Goal: Information Seeking & Learning: Learn about a topic

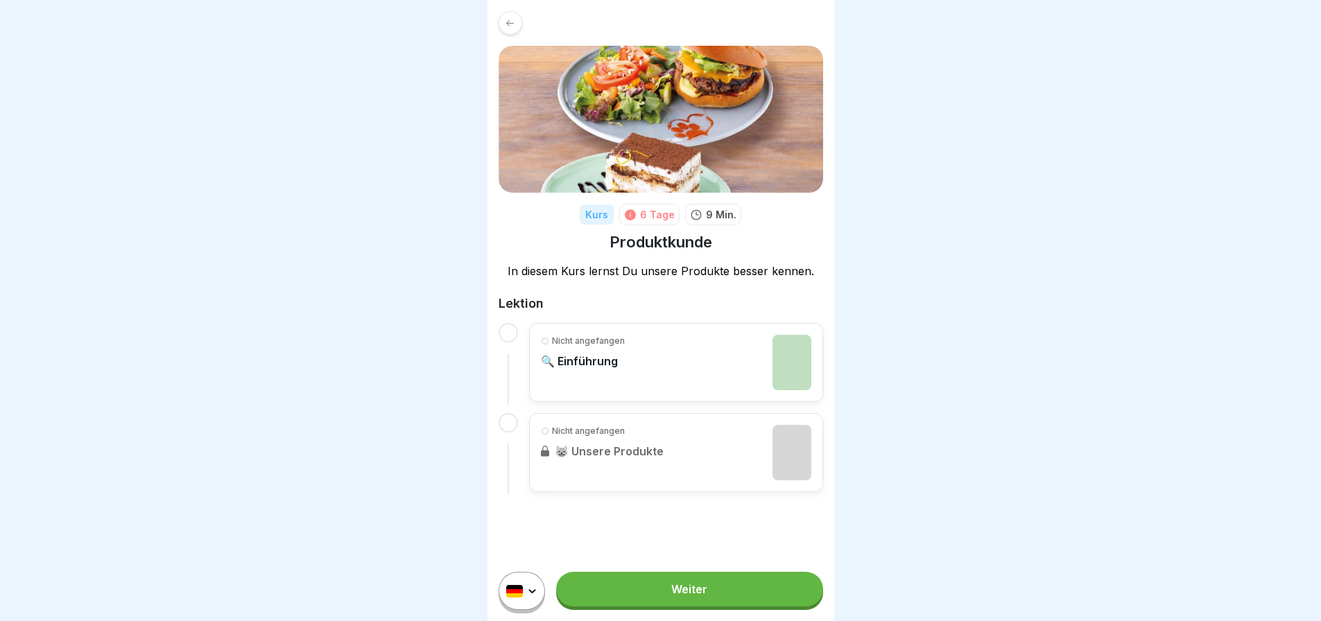
click at [675, 359] on div "Nicht angefangen 🔍 Einführung" at bounding box center [676, 362] width 270 height 55
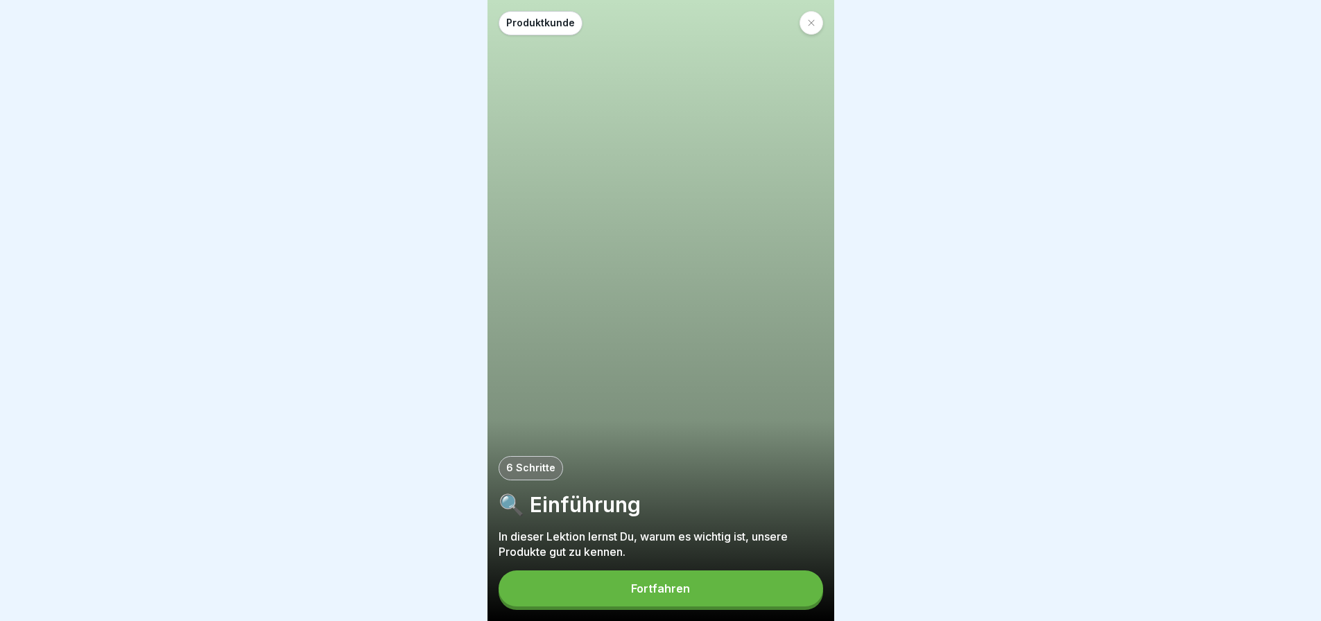
scroll to position [10, 0]
click at [731, 590] on button "Fortfahren" at bounding box center [660, 589] width 324 height 36
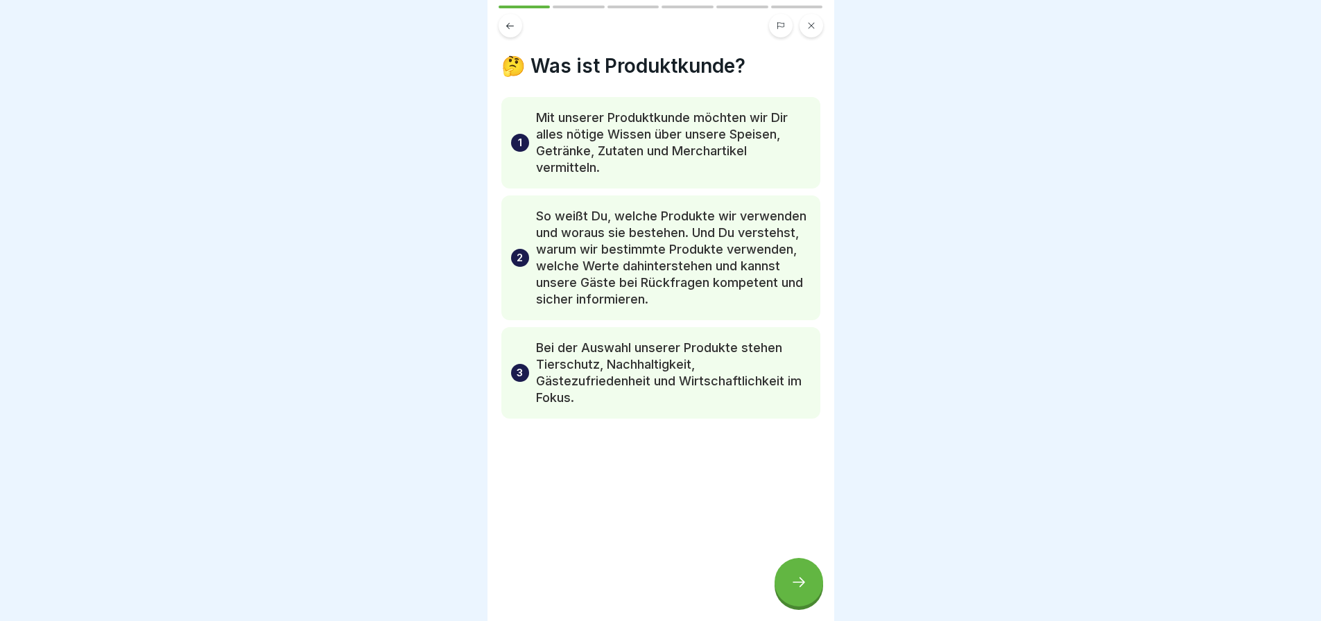
click at [802, 596] on div at bounding box center [798, 582] width 49 height 49
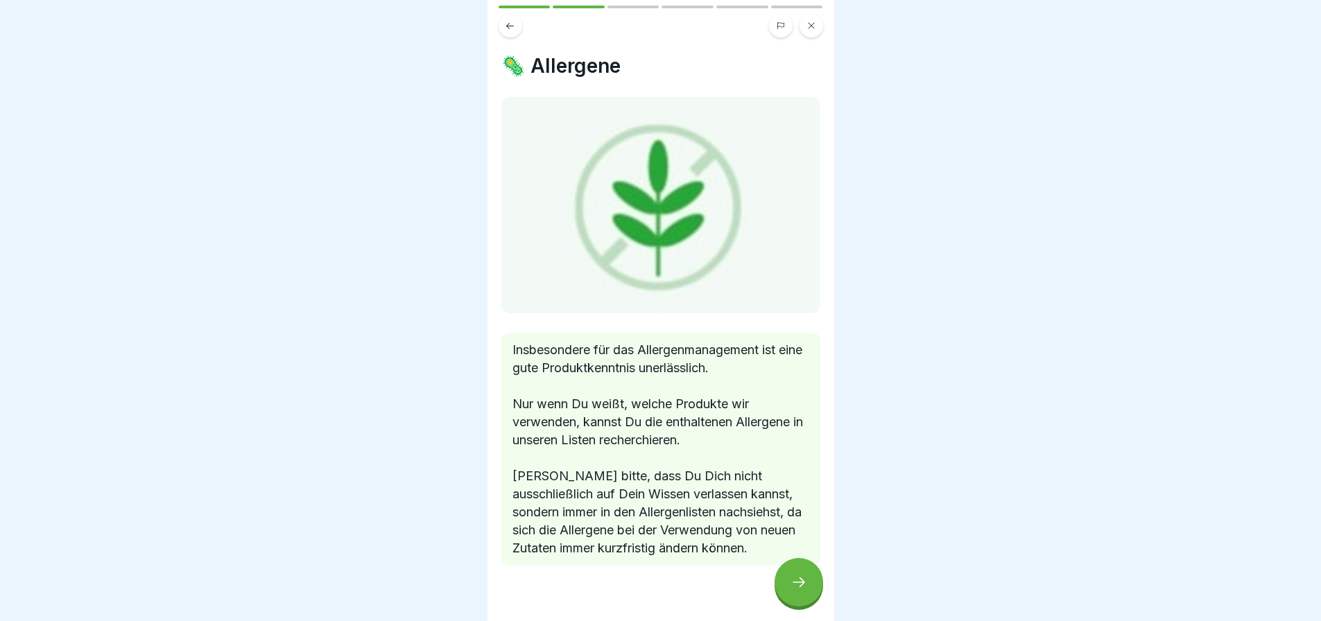
click at [802, 596] on div at bounding box center [798, 582] width 49 height 49
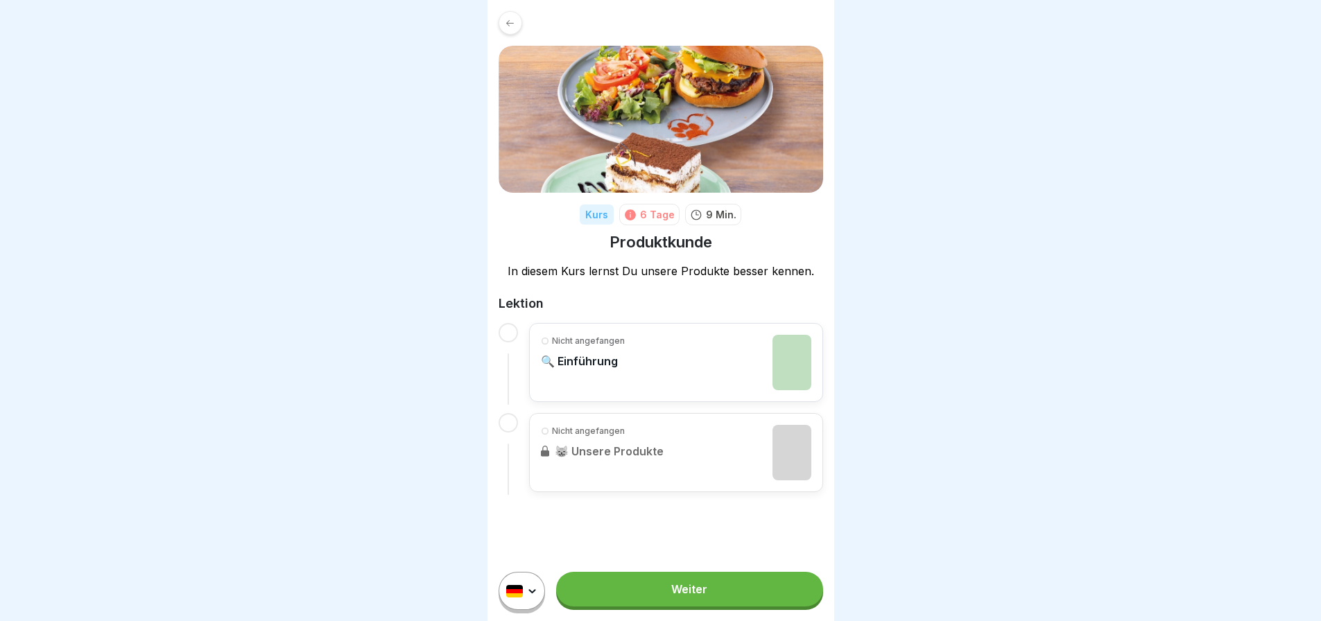
click at [671, 603] on link "Weiter" at bounding box center [689, 589] width 266 height 35
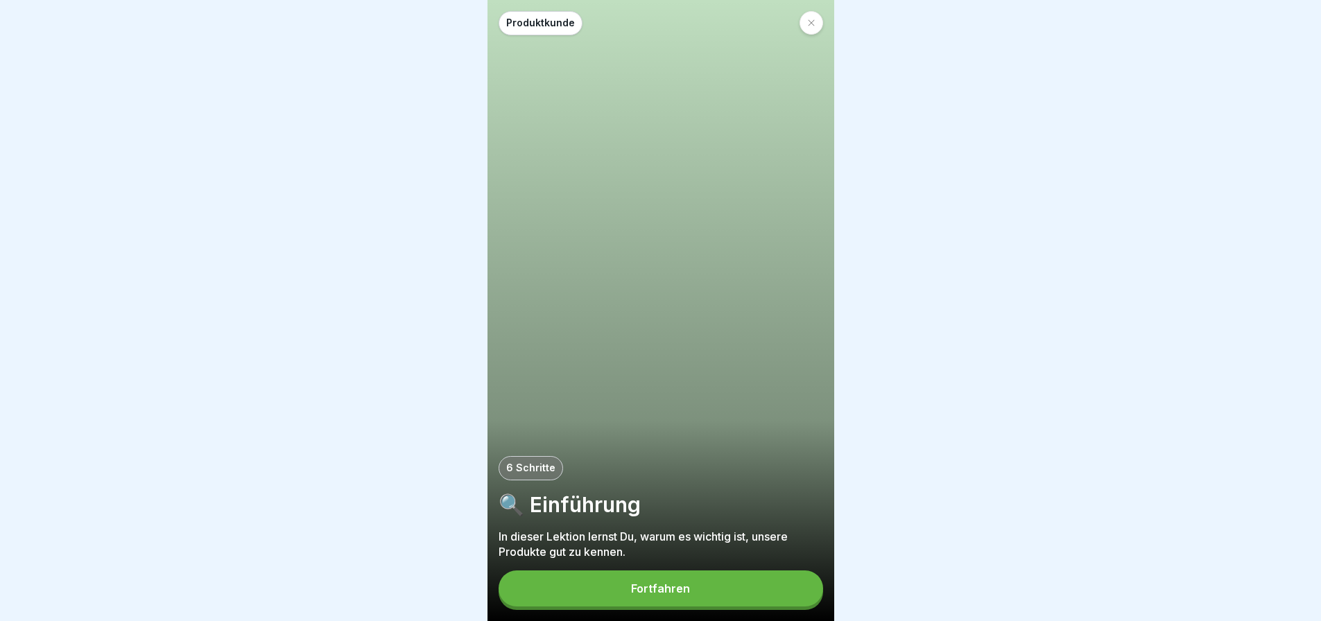
click at [679, 595] on div "Fortfahren" at bounding box center [660, 588] width 59 height 12
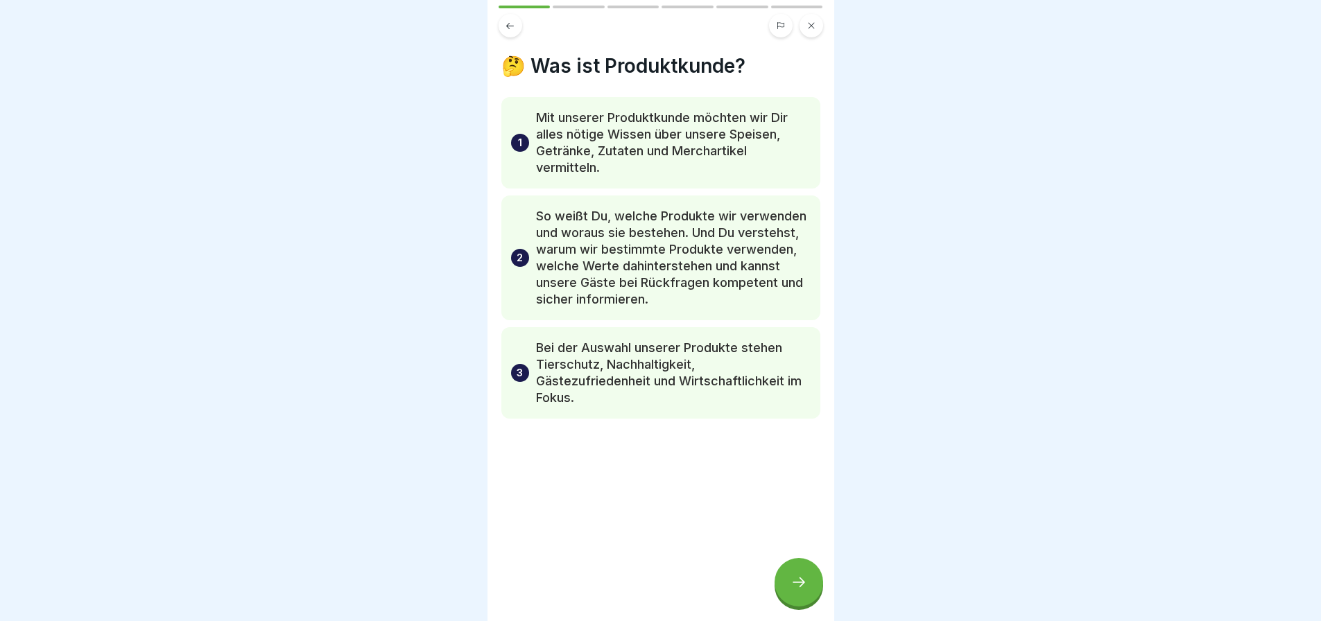
click at [807, 602] on div at bounding box center [798, 582] width 49 height 49
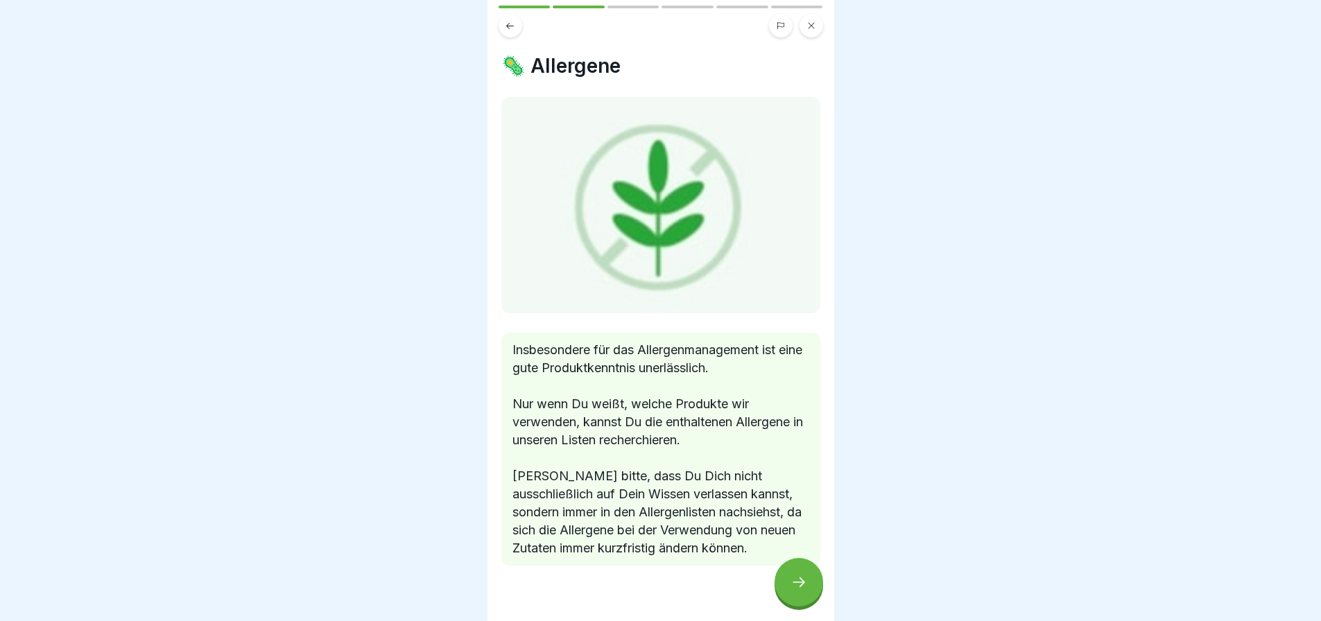
click at [804, 591] on icon at bounding box center [798, 582] width 17 height 17
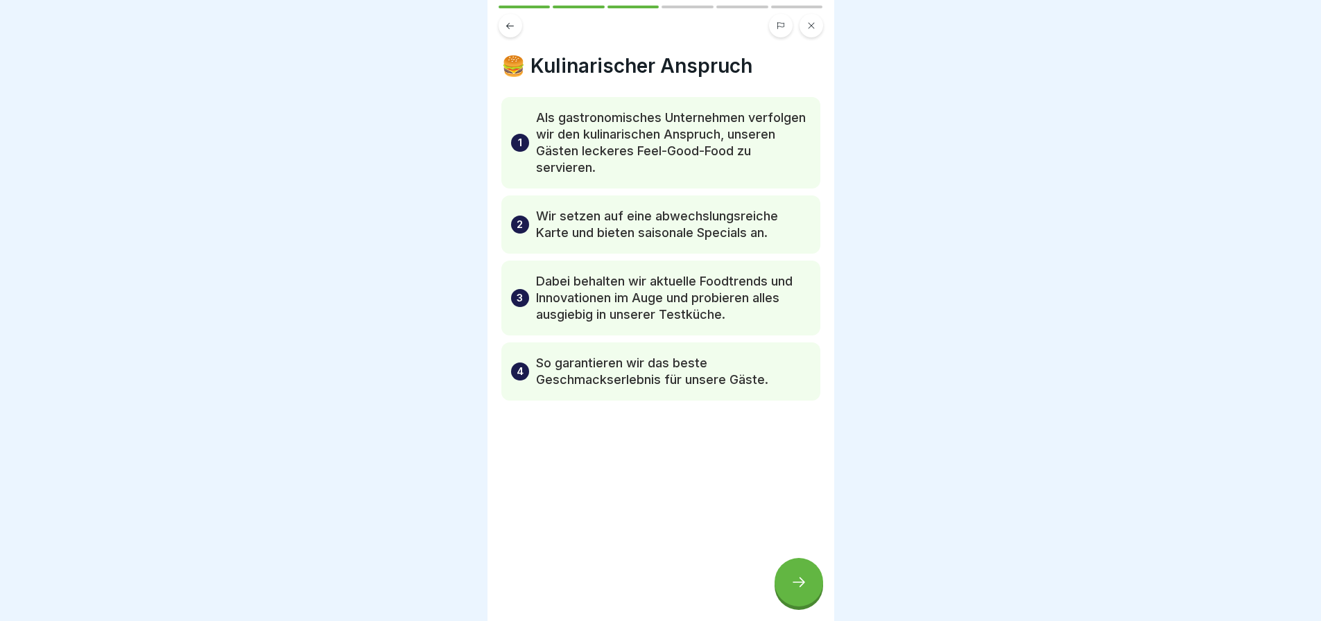
scroll to position [10, 0]
click at [809, 571] on div at bounding box center [798, 582] width 49 height 49
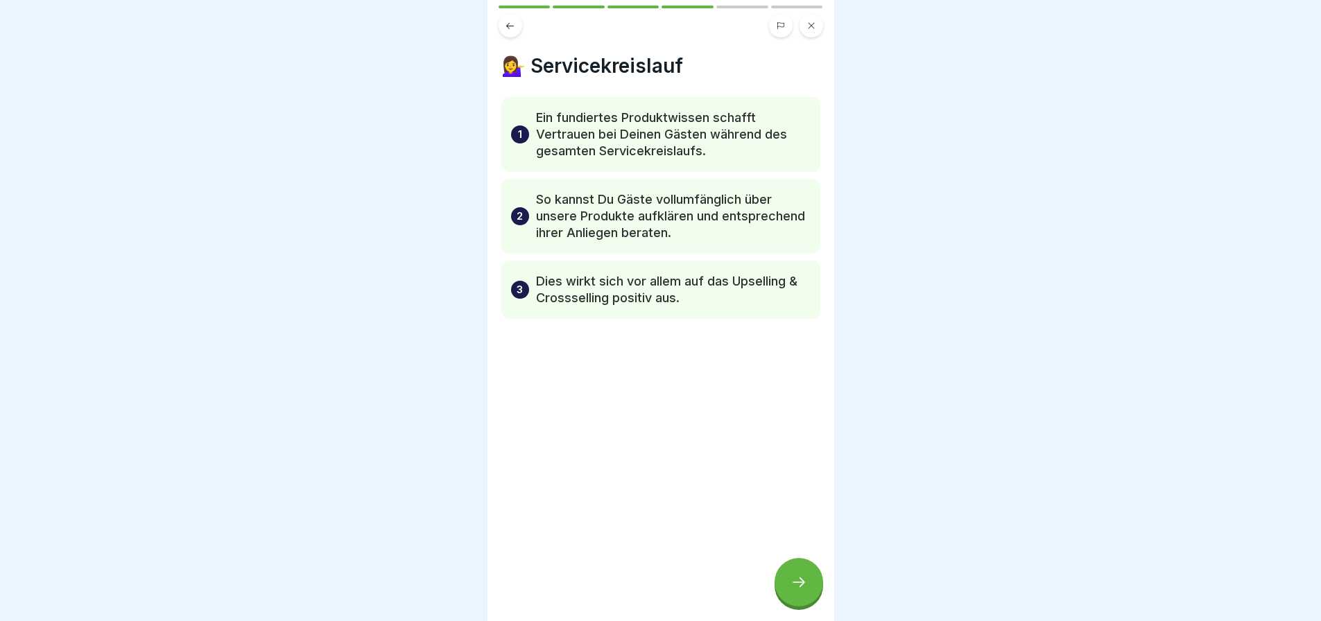
click at [806, 582] on icon at bounding box center [798, 582] width 17 height 17
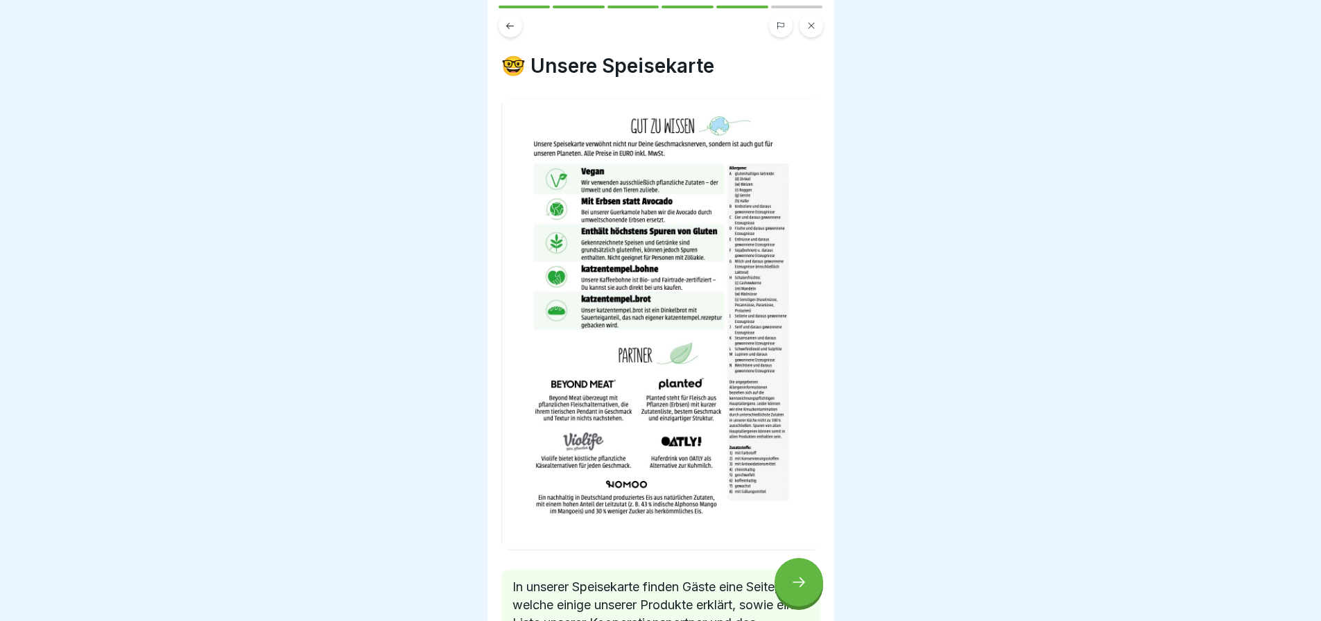
click at [799, 592] on div at bounding box center [798, 582] width 49 height 49
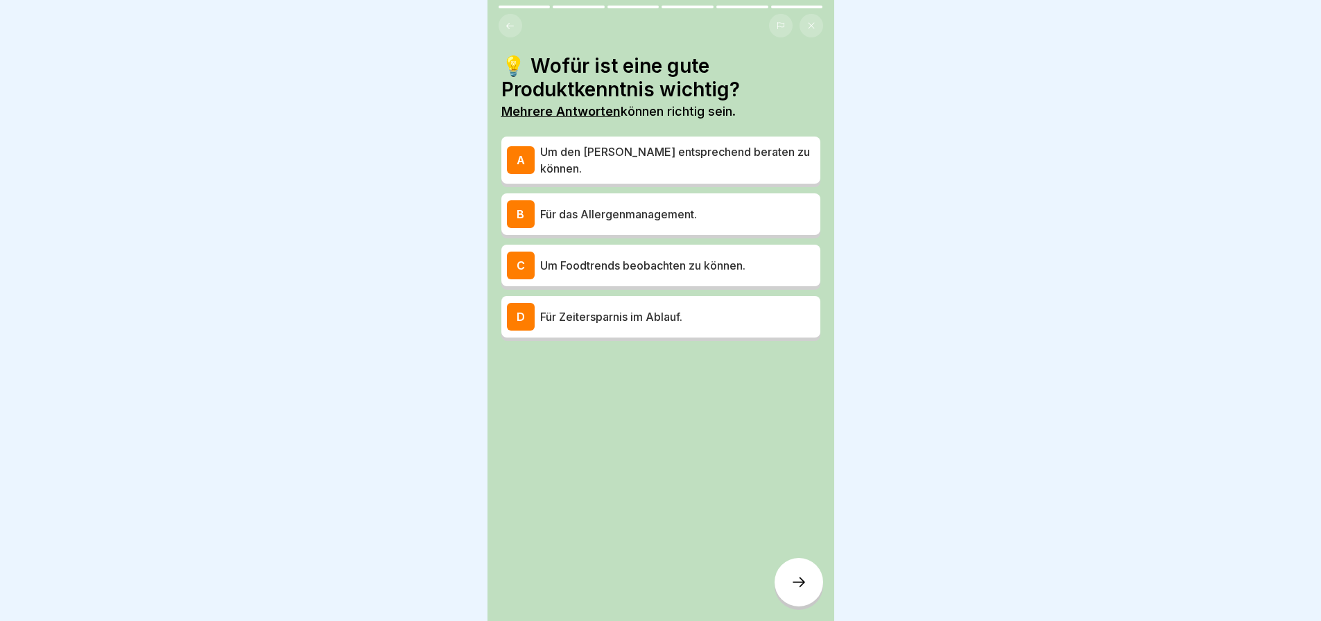
click at [662, 159] on div "A Um den [PERSON_NAME] entsprechend beraten zu können." at bounding box center [661, 160] width 308 height 33
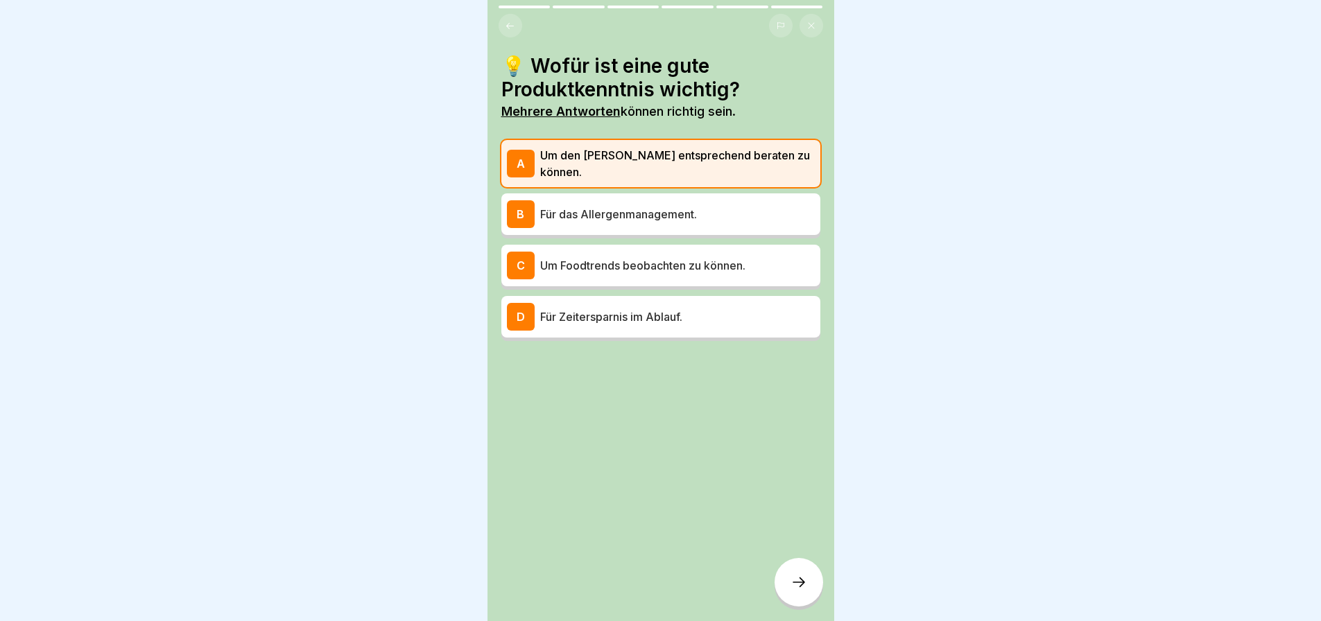
click at [655, 206] on p "Für das Allergenmanagement." at bounding box center [677, 214] width 275 height 17
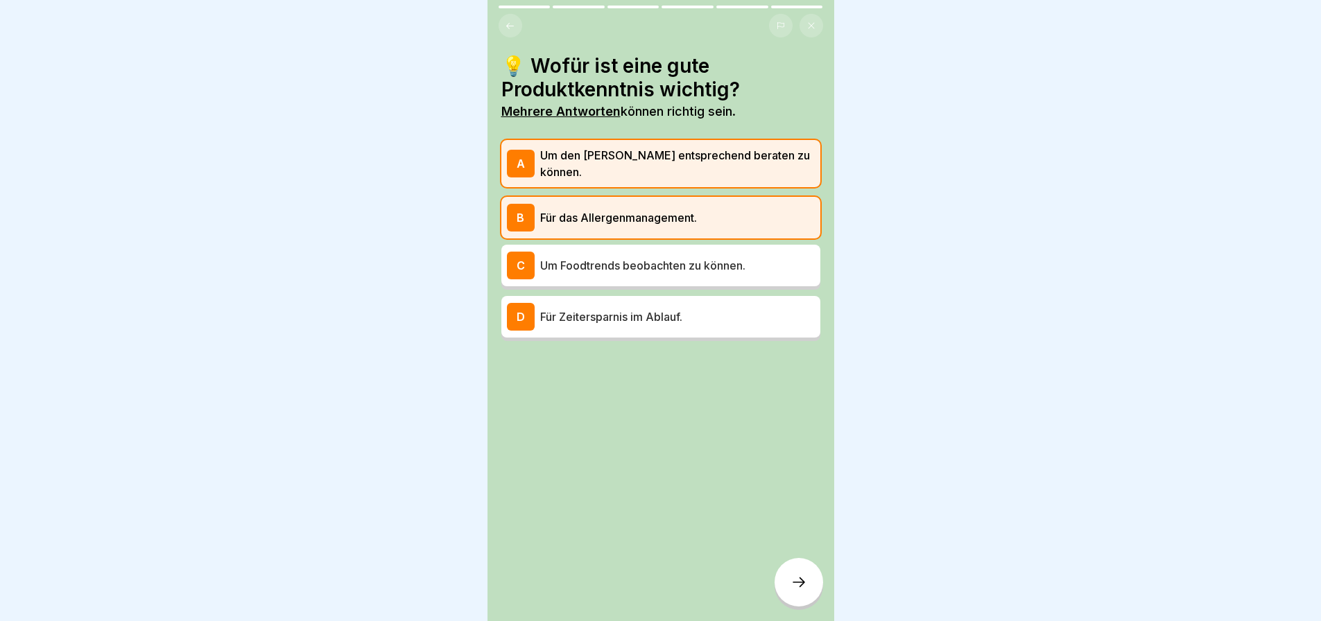
click at [641, 309] on div "D Für Zeitersparnis im Ablauf." at bounding box center [661, 317] width 308 height 28
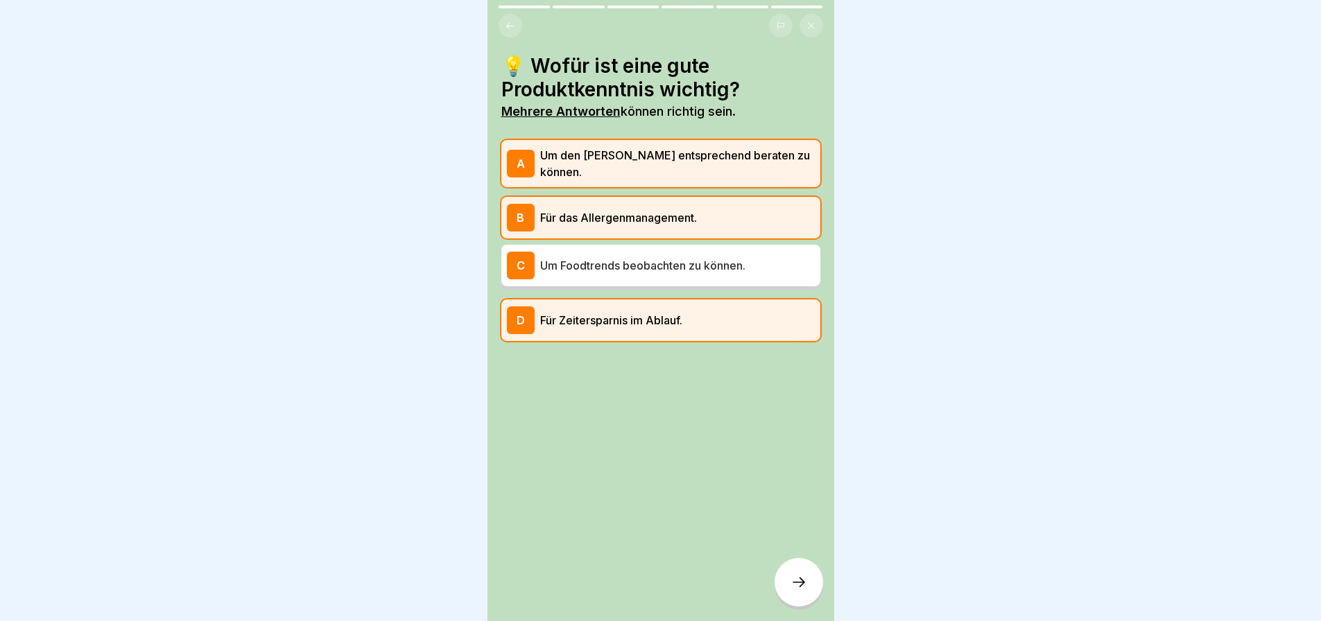
click at [789, 588] on div at bounding box center [798, 582] width 49 height 49
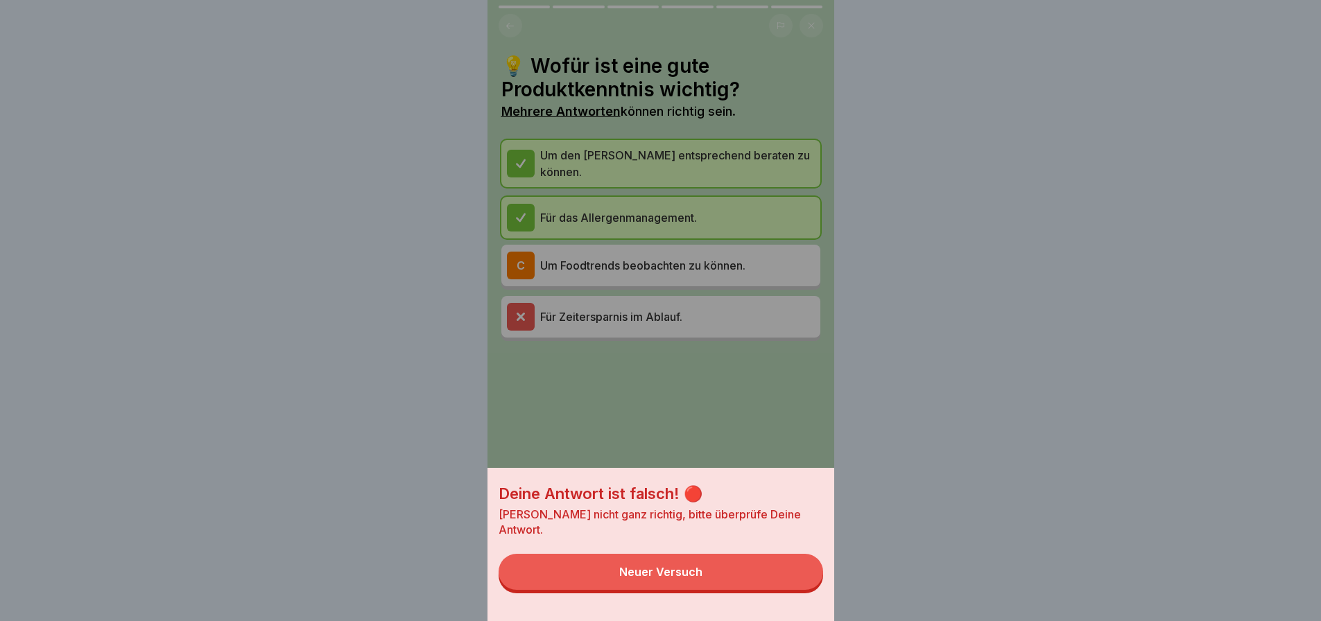
click at [693, 578] on div "Neuer Versuch" at bounding box center [660, 572] width 83 height 12
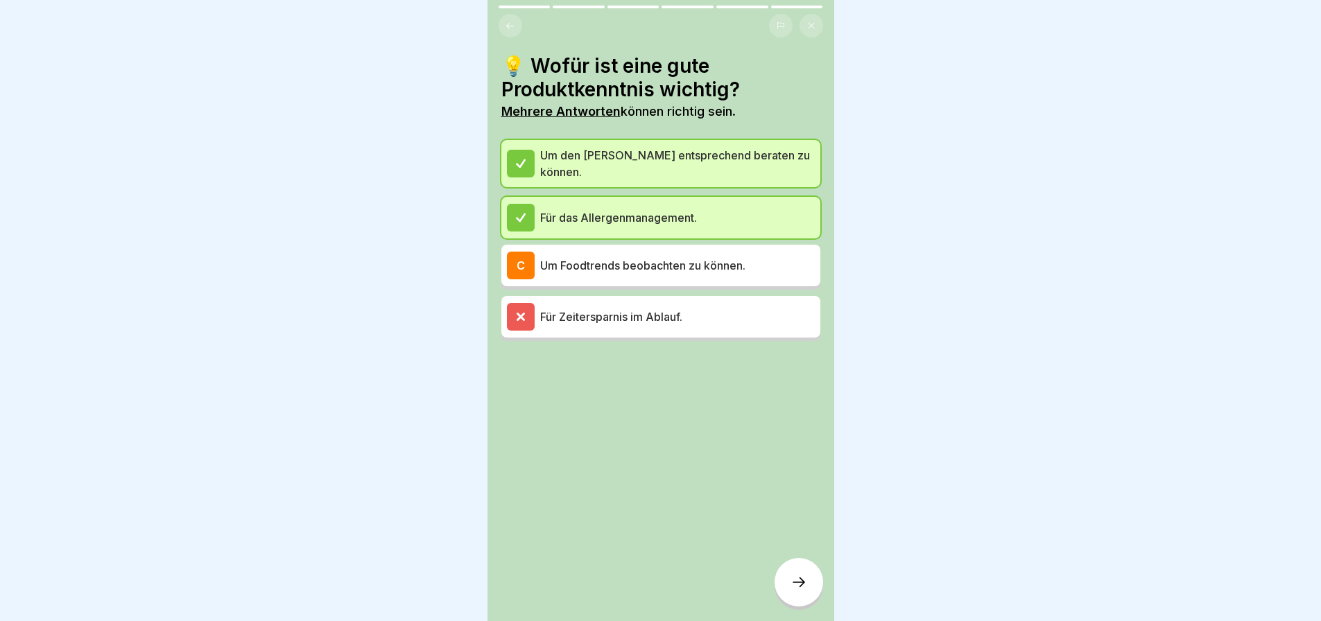
click at [632, 308] on p "Für Zeitersparnis im Ablauf." at bounding box center [677, 316] width 275 height 17
click at [632, 257] on p "Um Foodtrends beobachten zu können." at bounding box center [677, 265] width 275 height 17
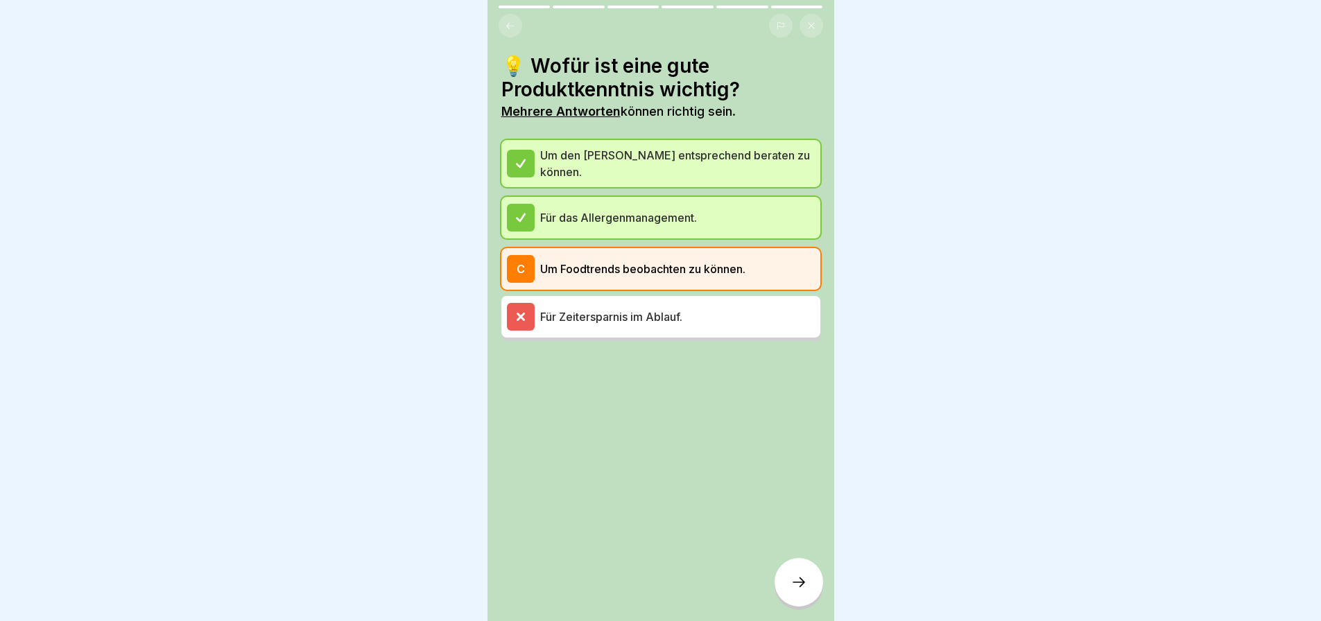
click at [643, 261] on p "Um Foodtrends beobachten zu können." at bounding box center [677, 269] width 275 height 17
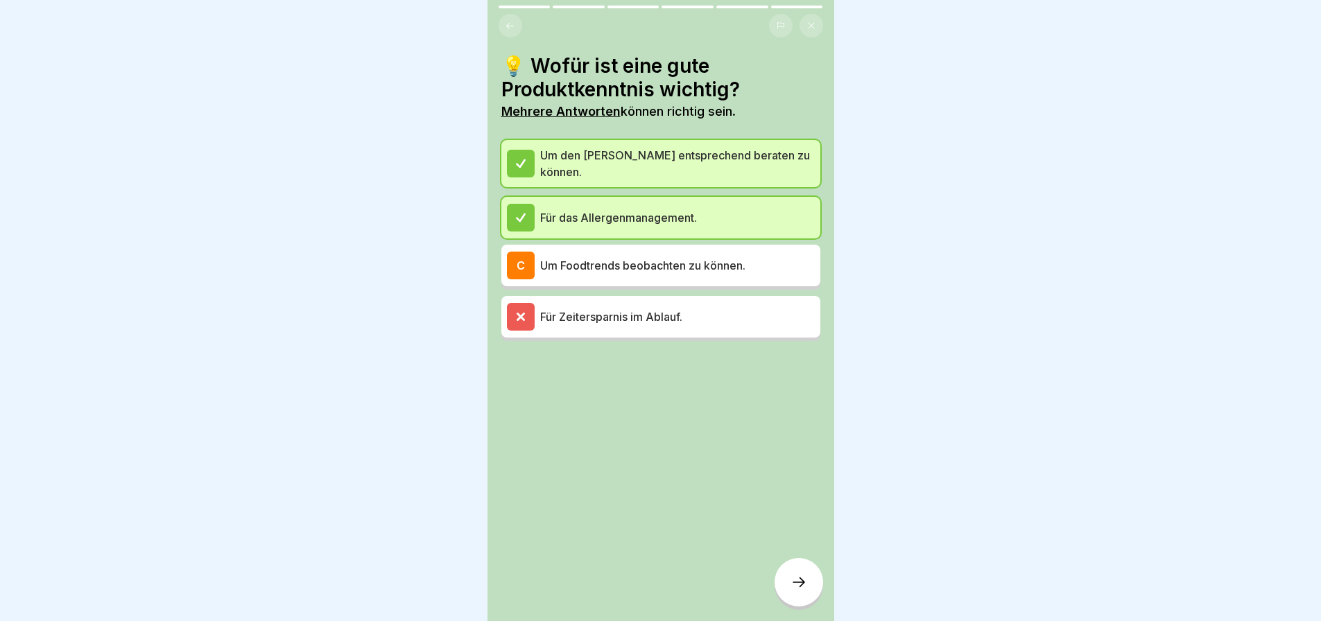
click at [631, 309] on div "Für Zeitersparnis im Ablauf." at bounding box center [661, 317] width 308 height 28
click at [631, 308] on p "Für Zeitersparnis im Ablauf." at bounding box center [677, 316] width 275 height 17
click at [632, 308] on p "Für Zeitersparnis im Ablauf." at bounding box center [677, 316] width 275 height 17
click at [635, 209] on p "Für das Allergenmanagement." at bounding box center [677, 217] width 275 height 17
click at [644, 158] on p "Um den [PERSON_NAME] entsprechend beraten zu können." at bounding box center [677, 163] width 275 height 33
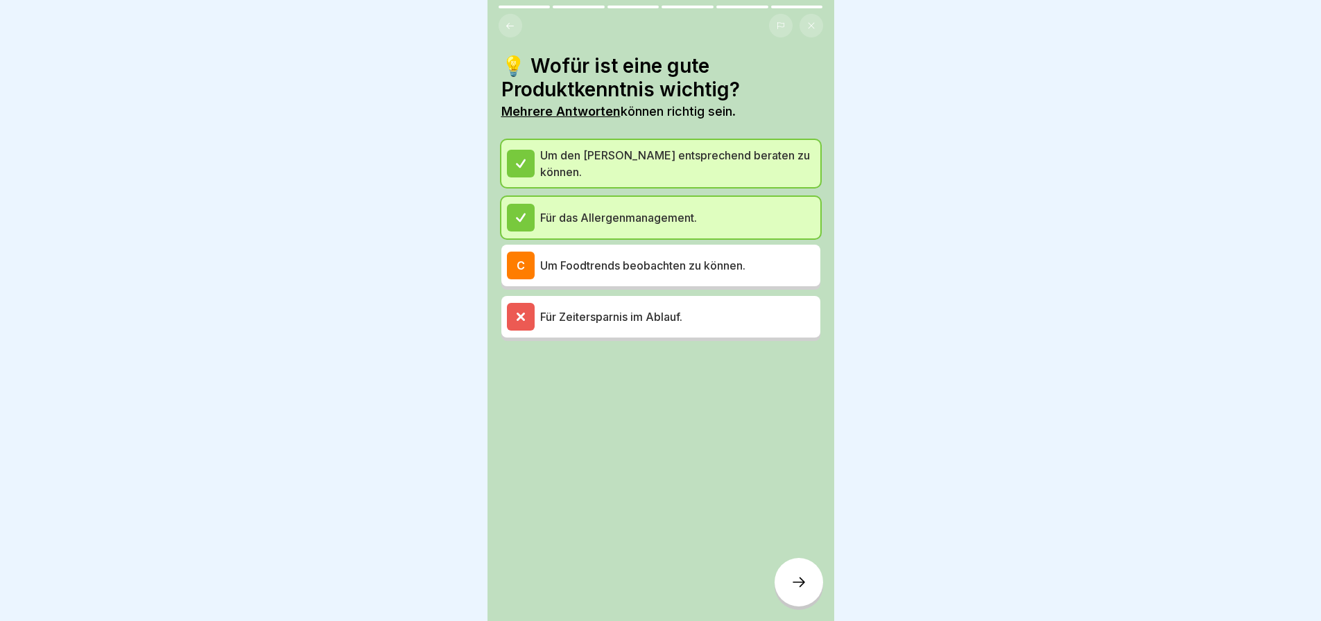
click at [806, 591] on div at bounding box center [798, 582] width 49 height 49
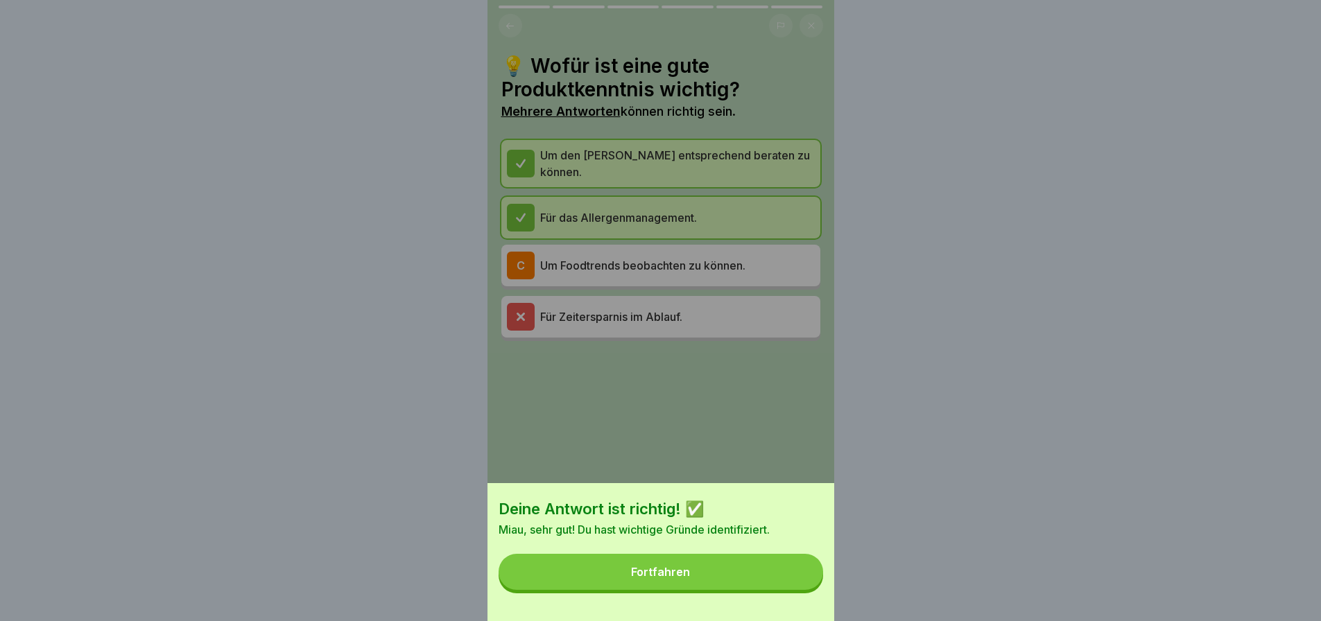
click at [696, 583] on button "Fortfahren" at bounding box center [660, 572] width 324 height 36
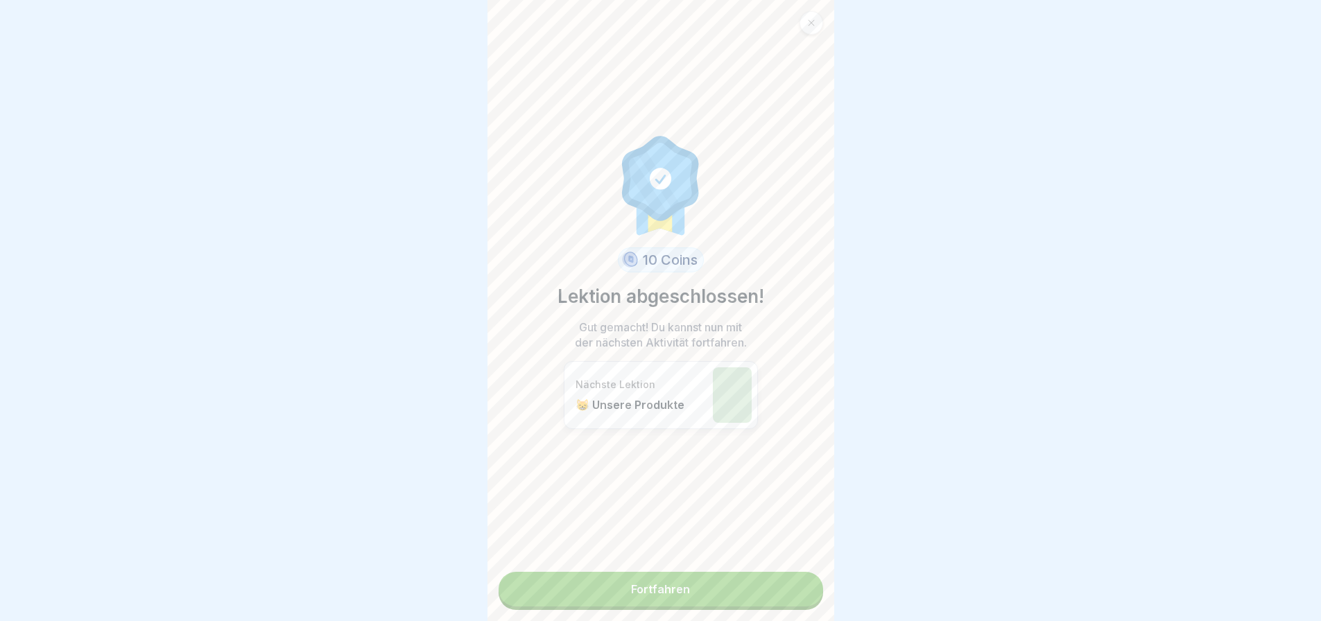
click at [677, 586] on link "Fortfahren" at bounding box center [660, 589] width 324 height 35
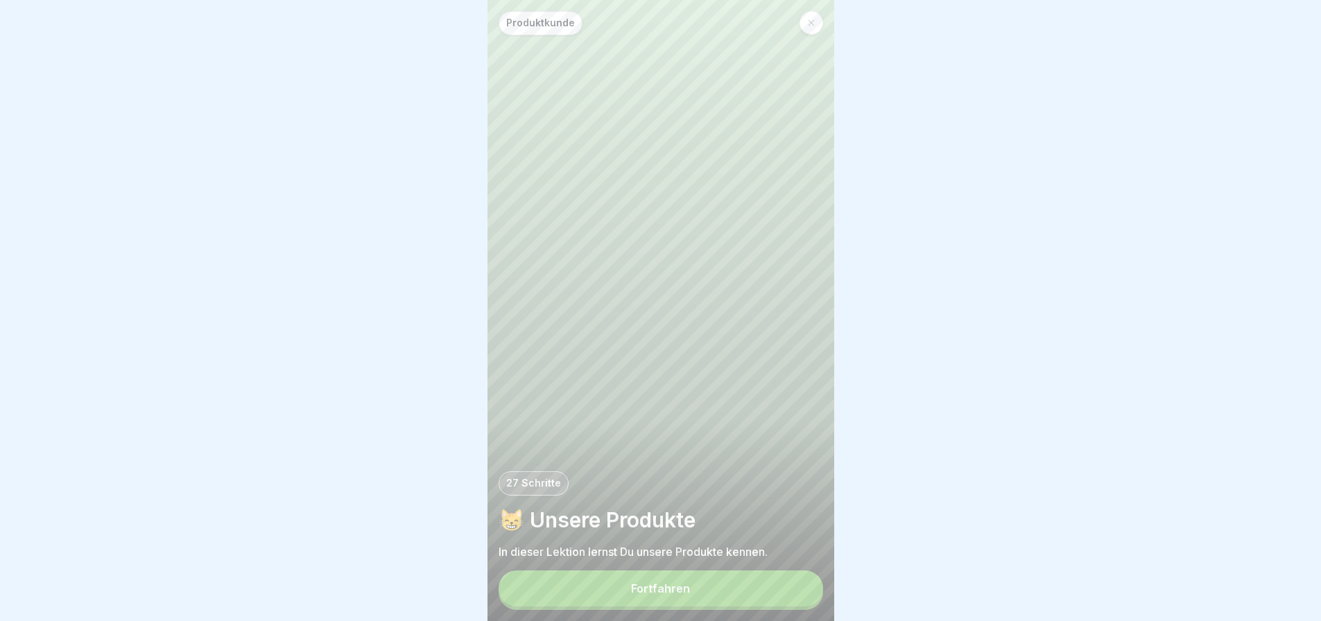
click at [638, 607] on button "Fortfahren" at bounding box center [660, 589] width 324 height 36
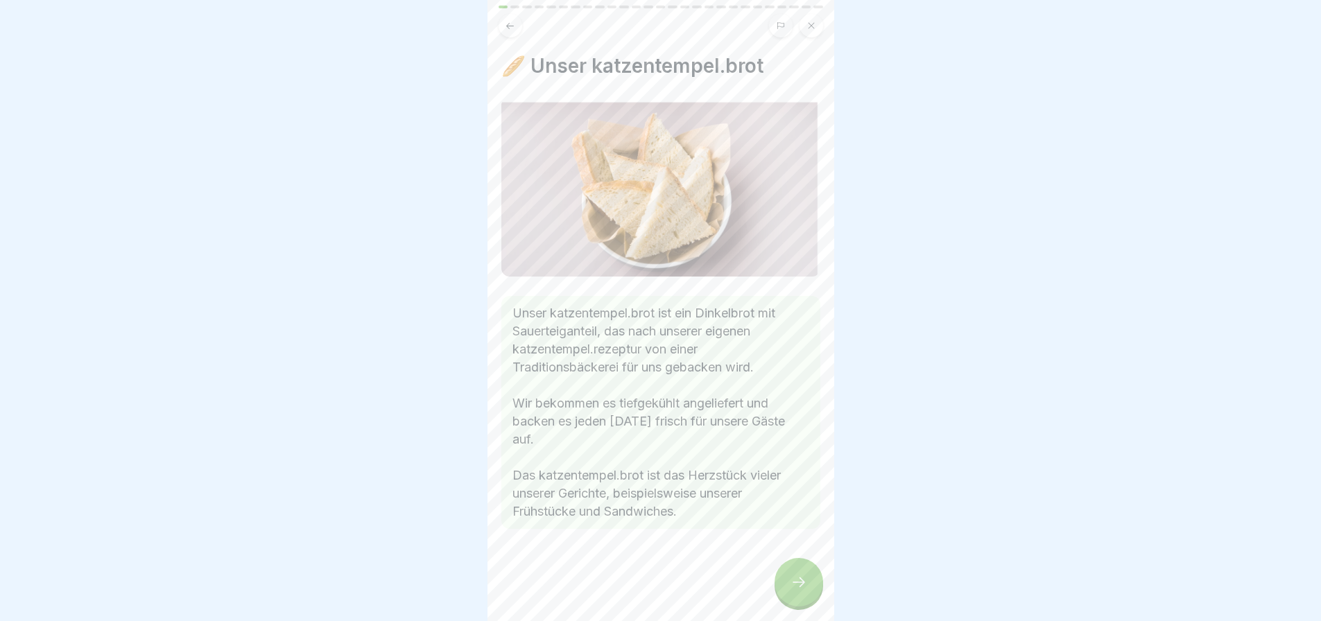
click at [791, 584] on div at bounding box center [798, 582] width 49 height 49
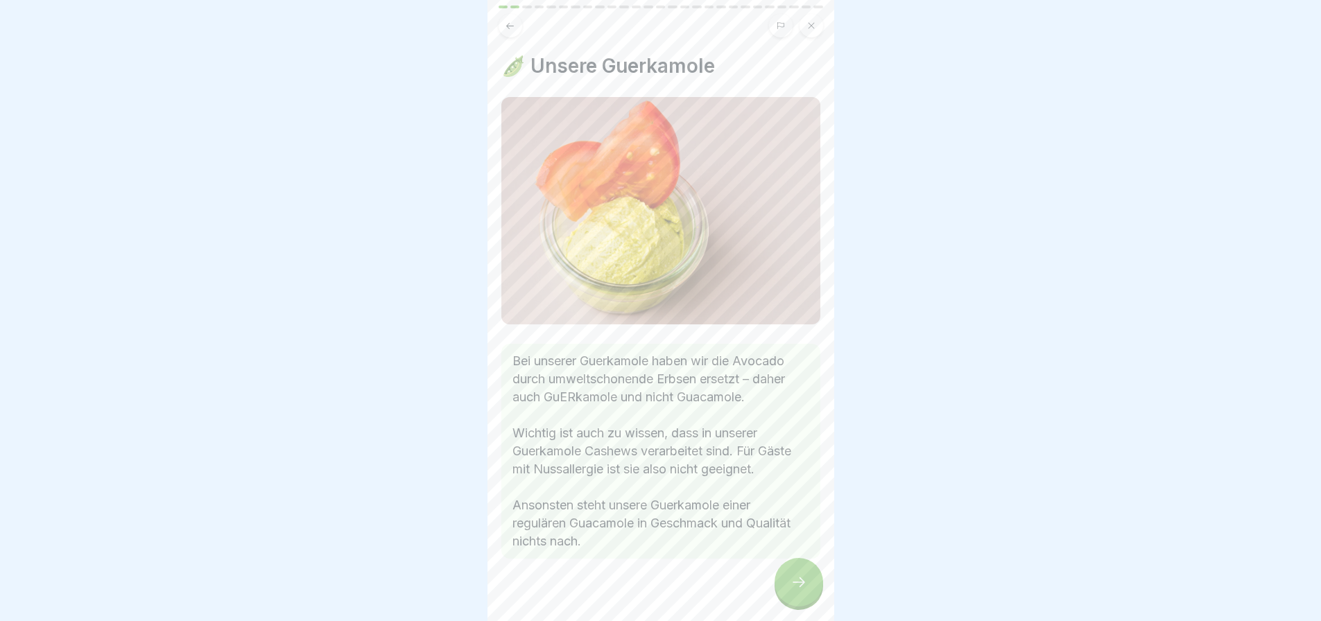
click at [797, 589] on icon at bounding box center [798, 582] width 17 height 17
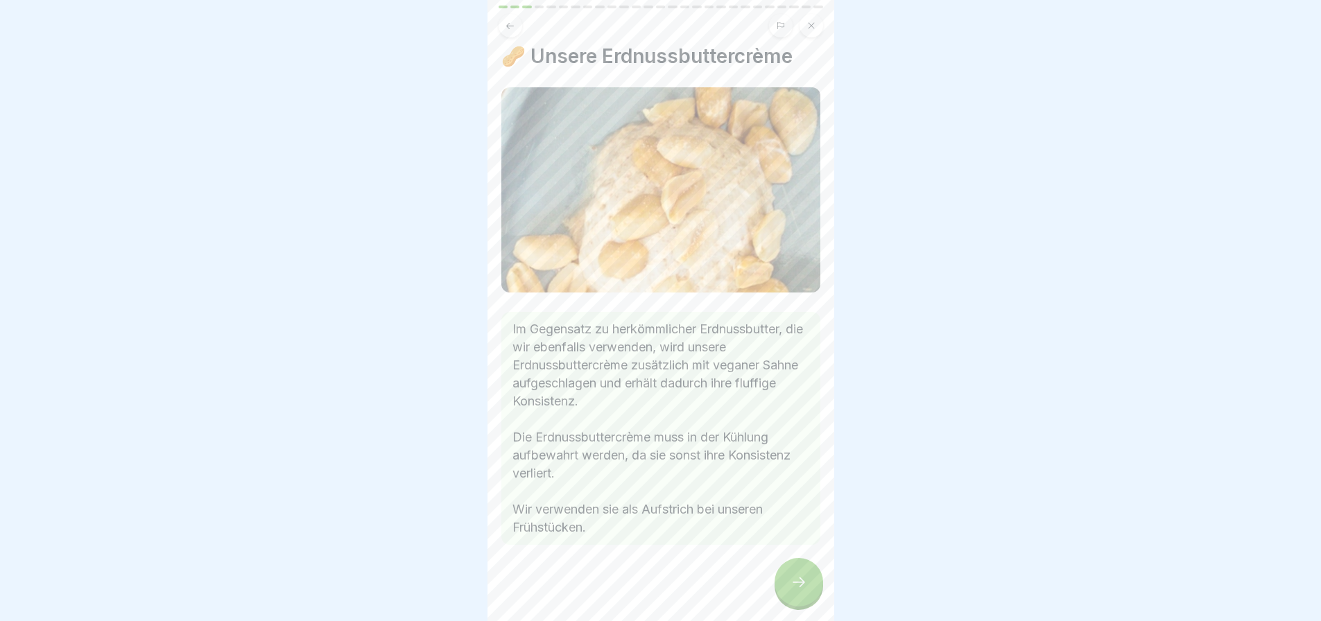
scroll to position [10, 0]
click at [785, 580] on div at bounding box center [798, 582] width 49 height 49
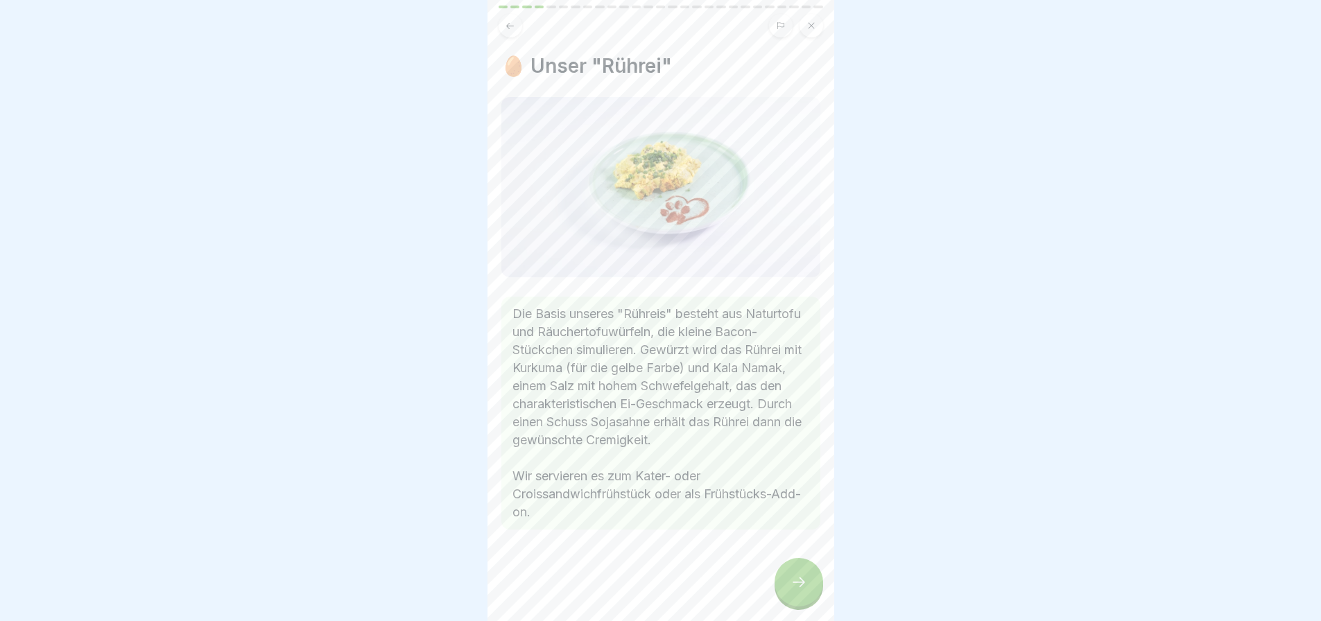
click at [801, 571] on div at bounding box center [798, 582] width 49 height 49
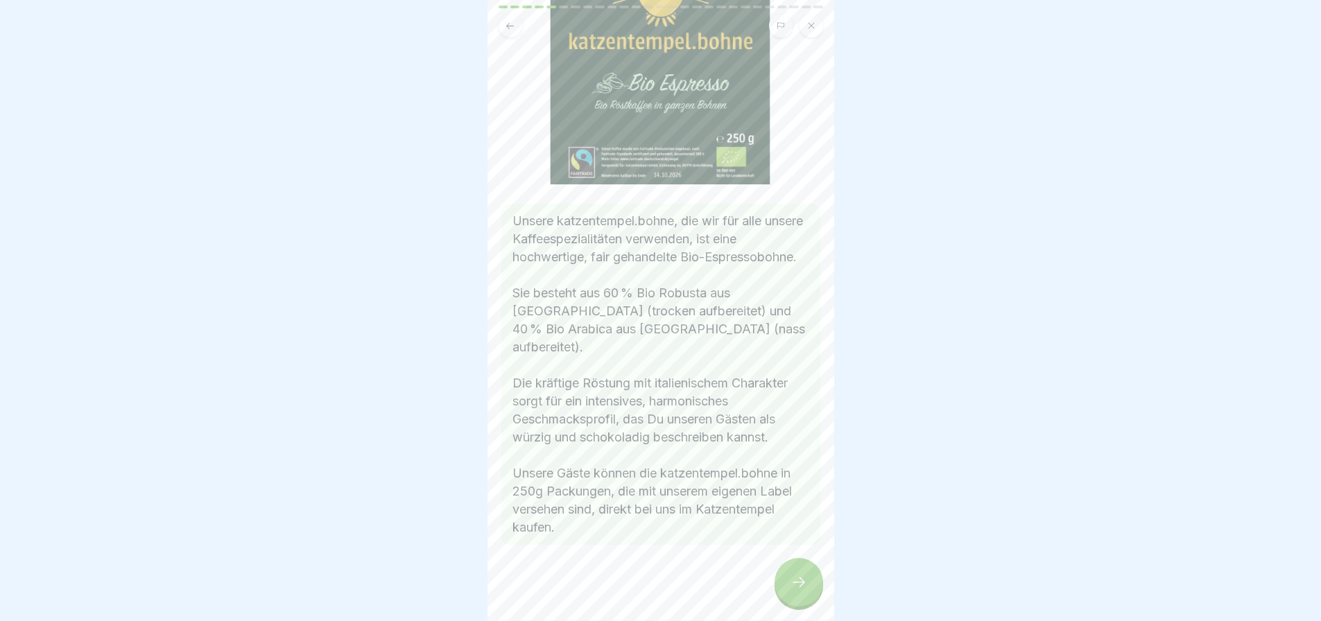
scroll to position [208, 0]
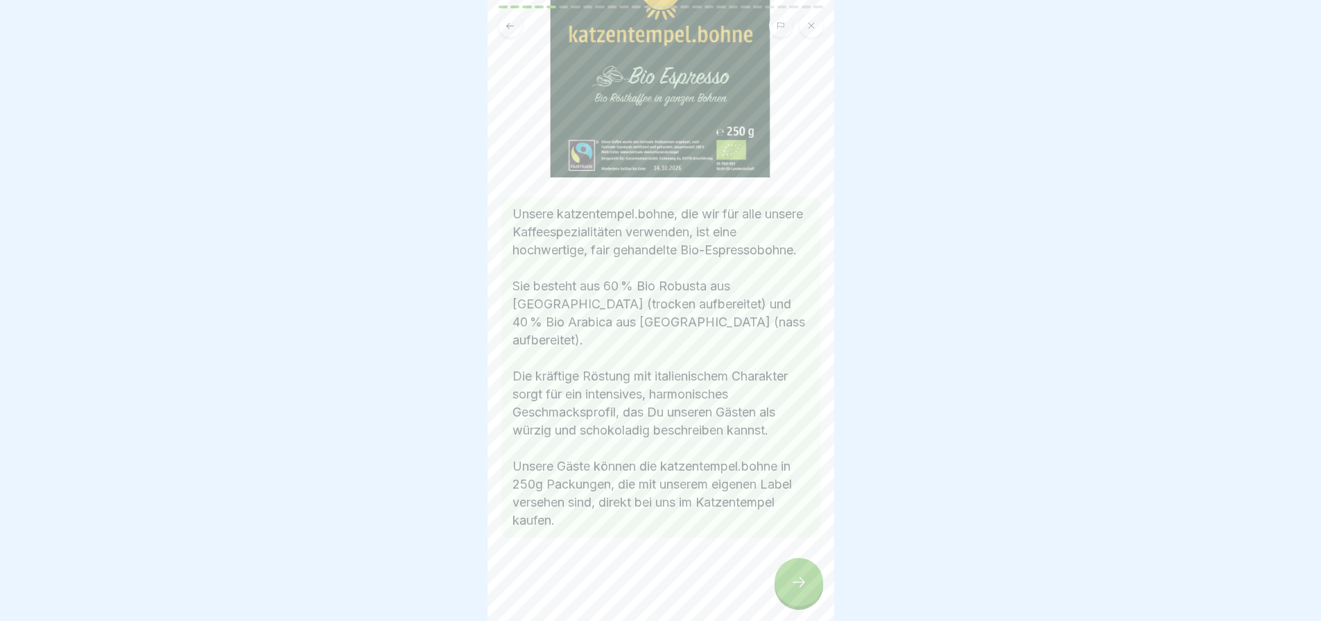
click at [810, 583] on div at bounding box center [798, 582] width 49 height 49
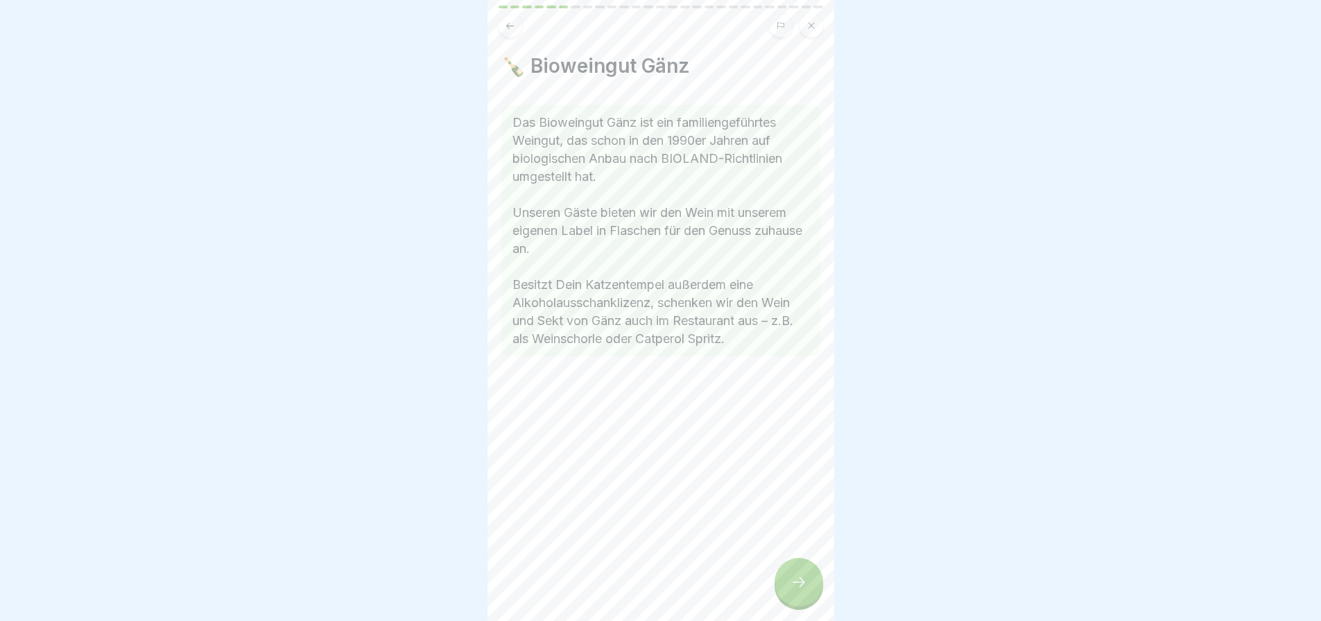
click at [804, 580] on icon at bounding box center [798, 582] width 17 height 17
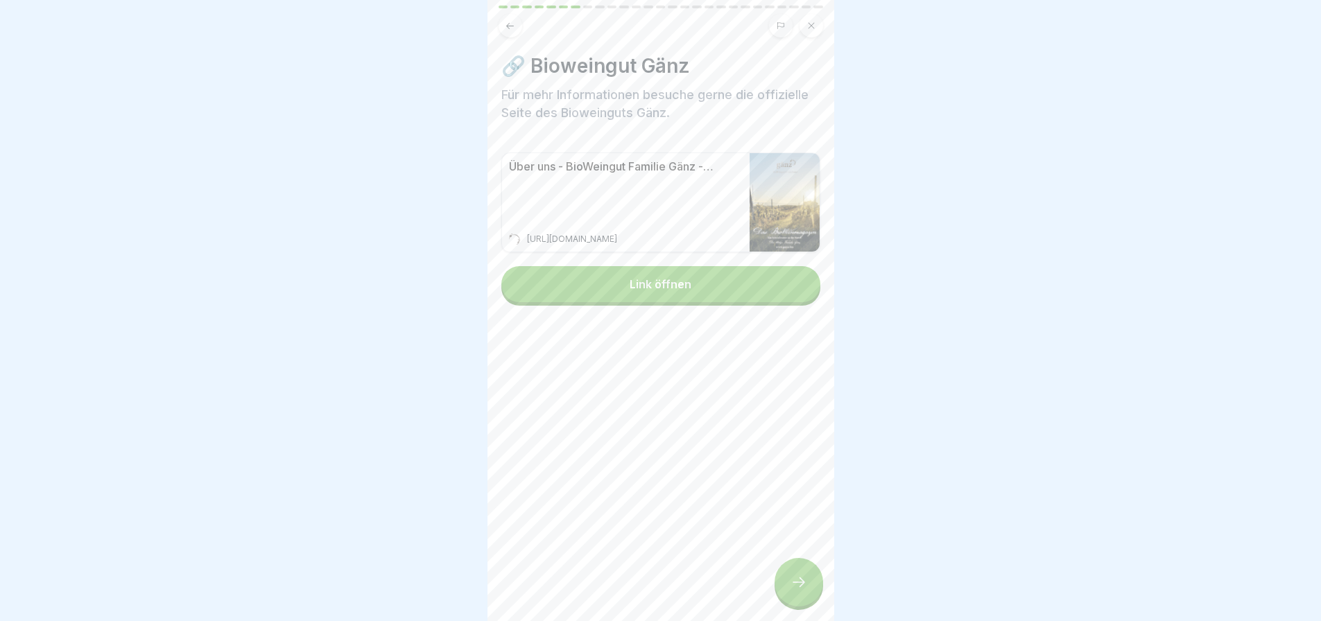
click at [801, 577] on icon at bounding box center [798, 582] width 17 height 17
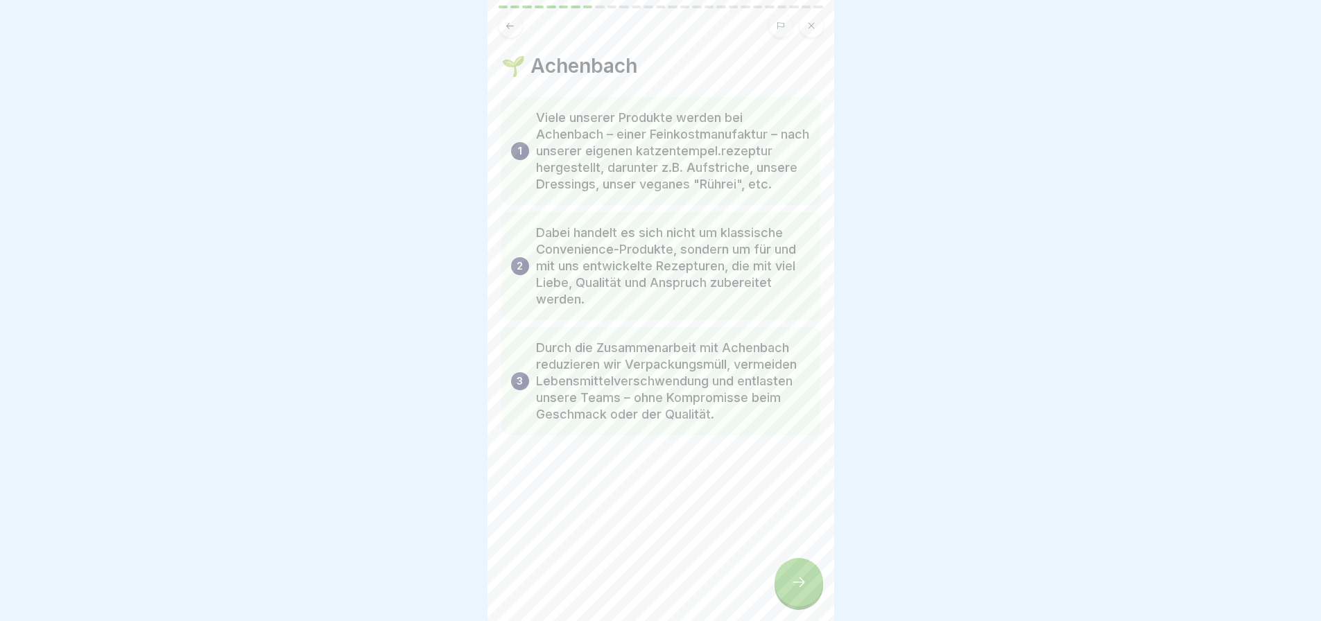
click at [797, 584] on icon at bounding box center [798, 582] width 17 height 17
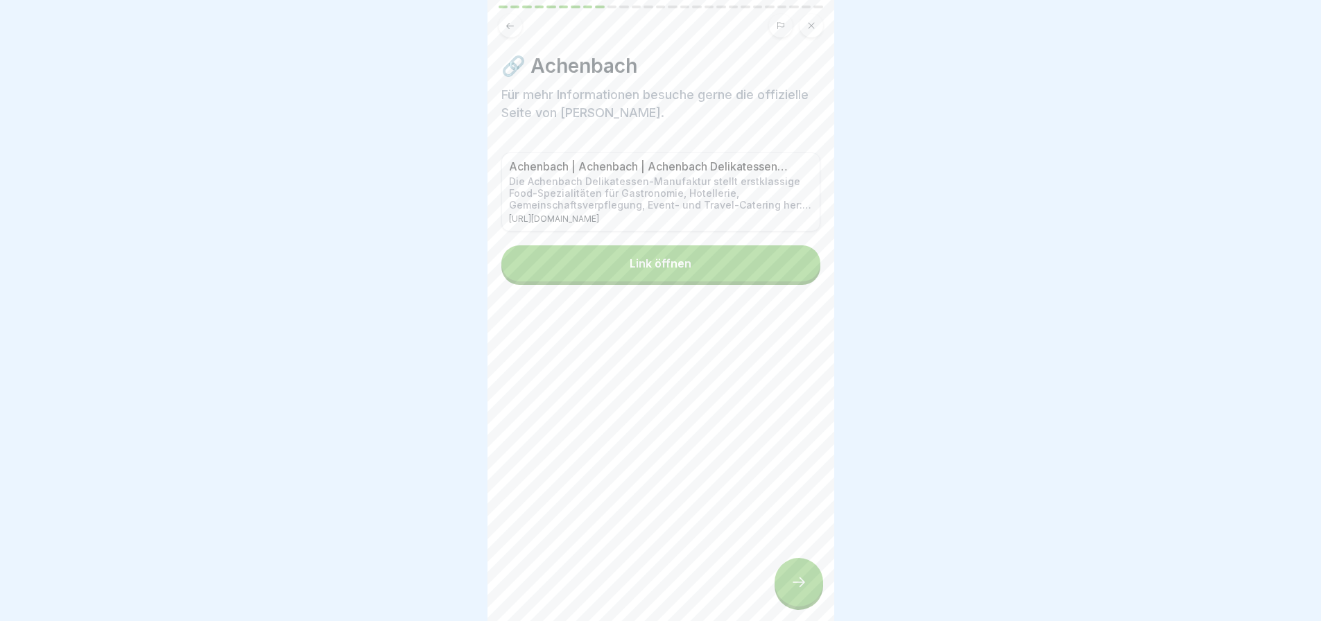
click at [801, 589] on icon at bounding box center [798, 582] width 17 height 17
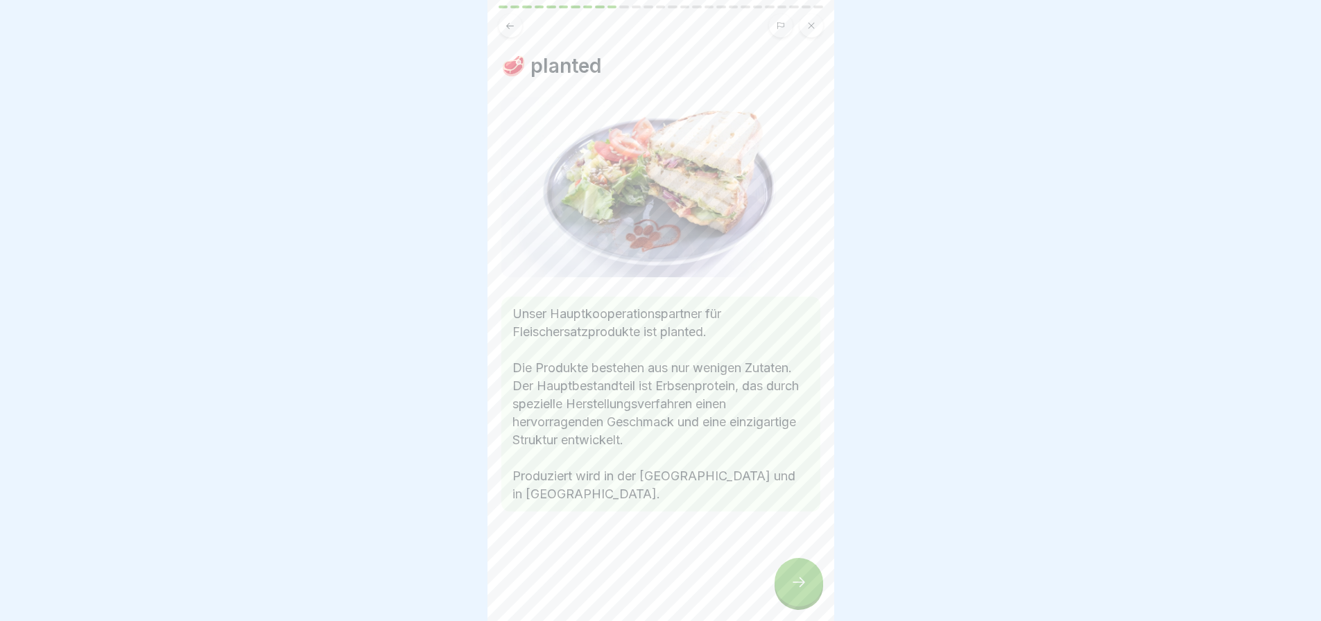
click at [806, 590] on icon at bounding box center [798, 582] width 17 height 17
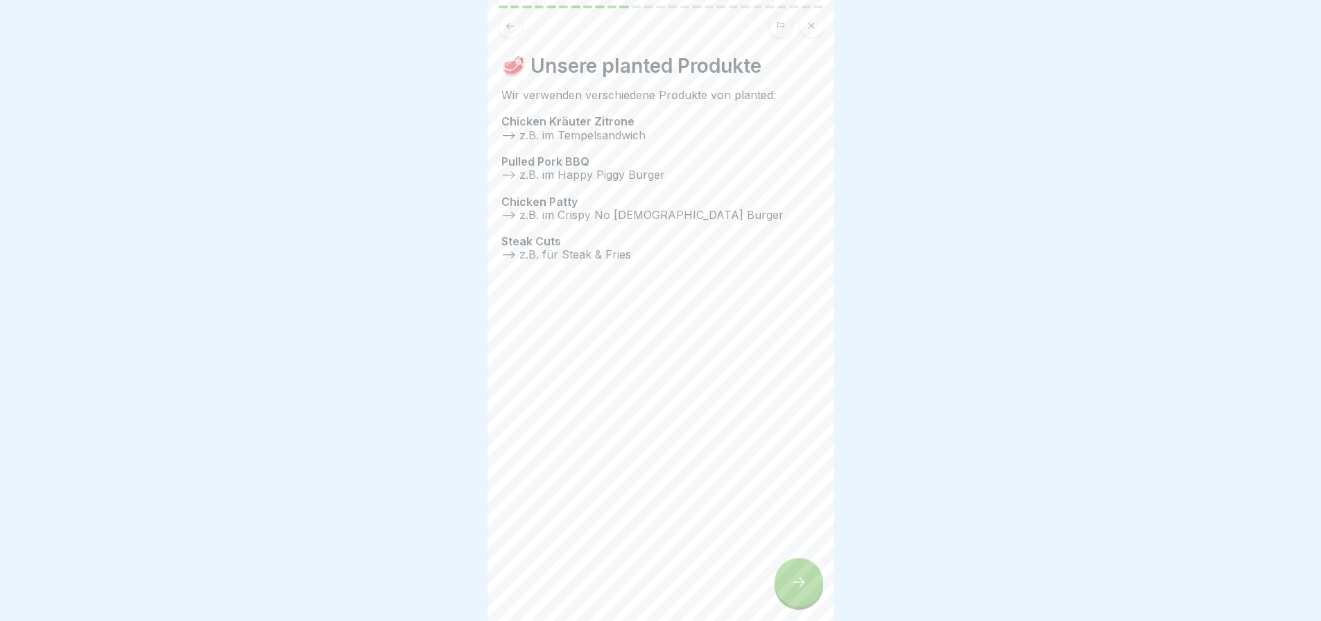
click at [796, 589] on icon at bounding box center [798, 582] width 17 height 17
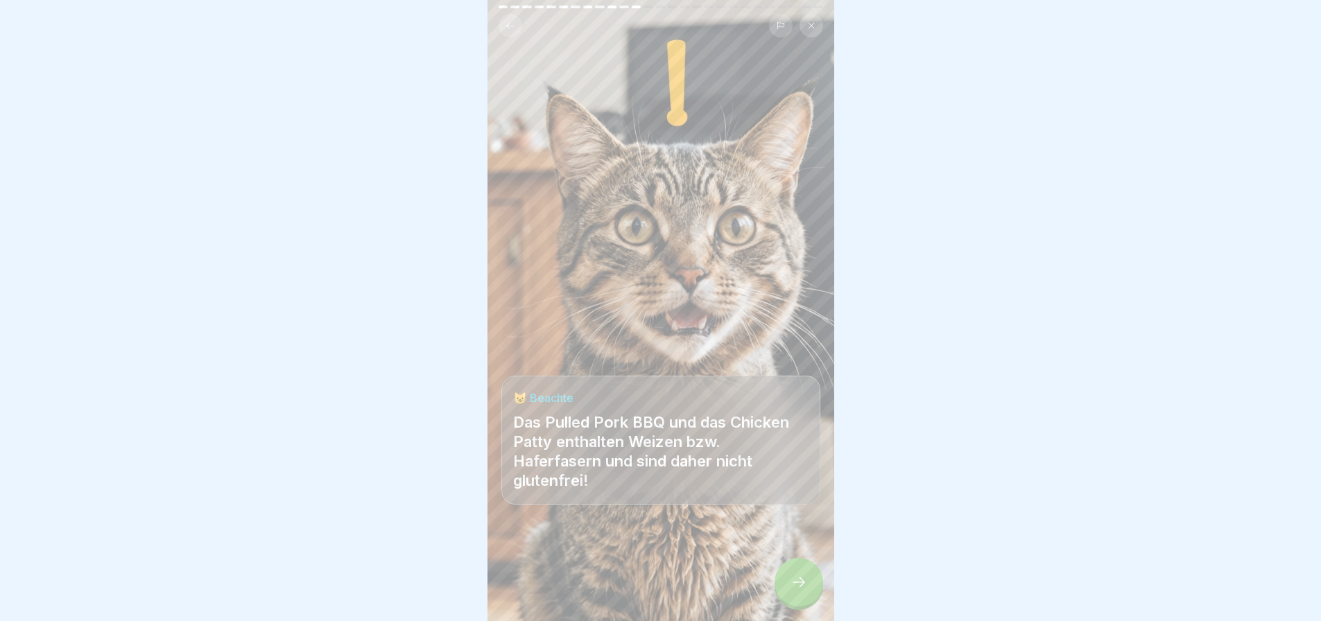
click at [796, 587] on icon at bounding box center [798, 582] width 17 height 17
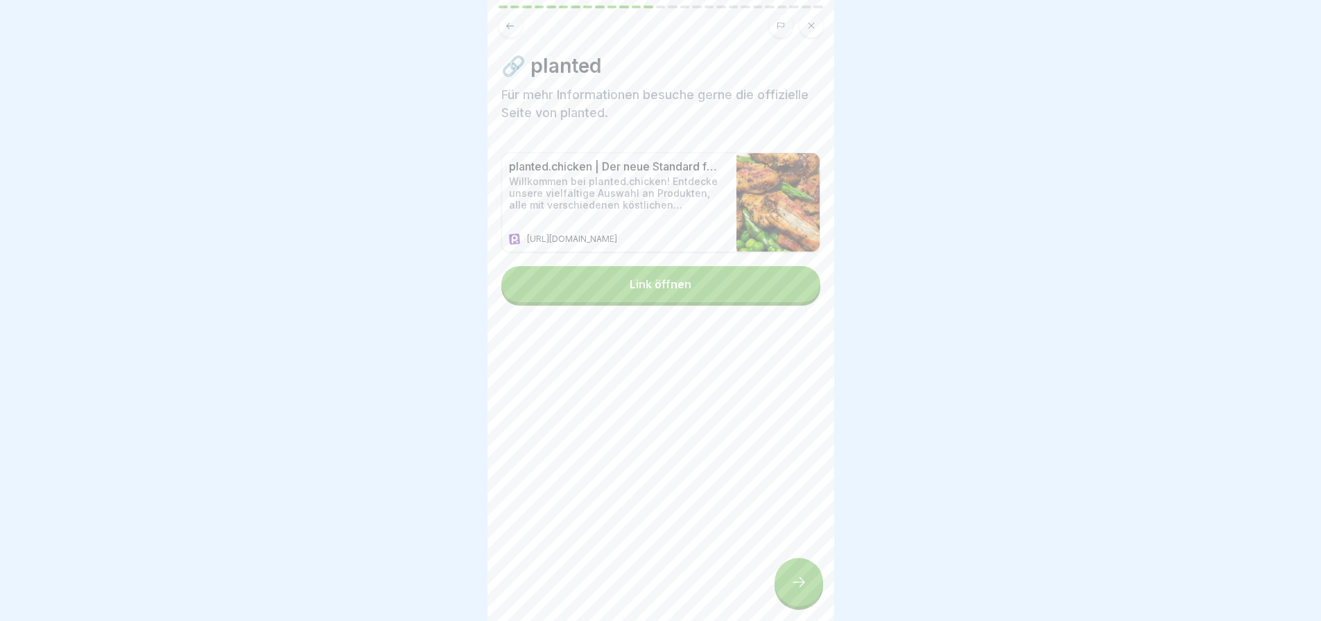
click at [790, 583] on icon at bounding box center [798, 582] width 17 height 17
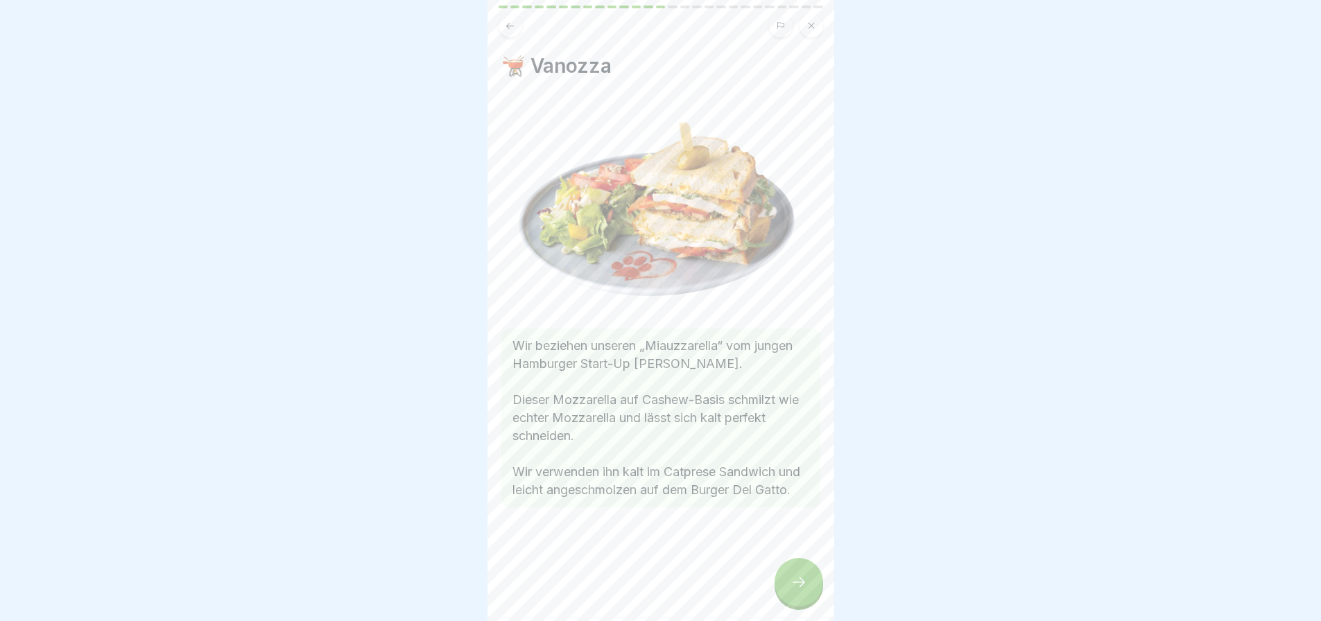
click at [812, 586] on div at bounding box center [798, 582] width 49 height 49
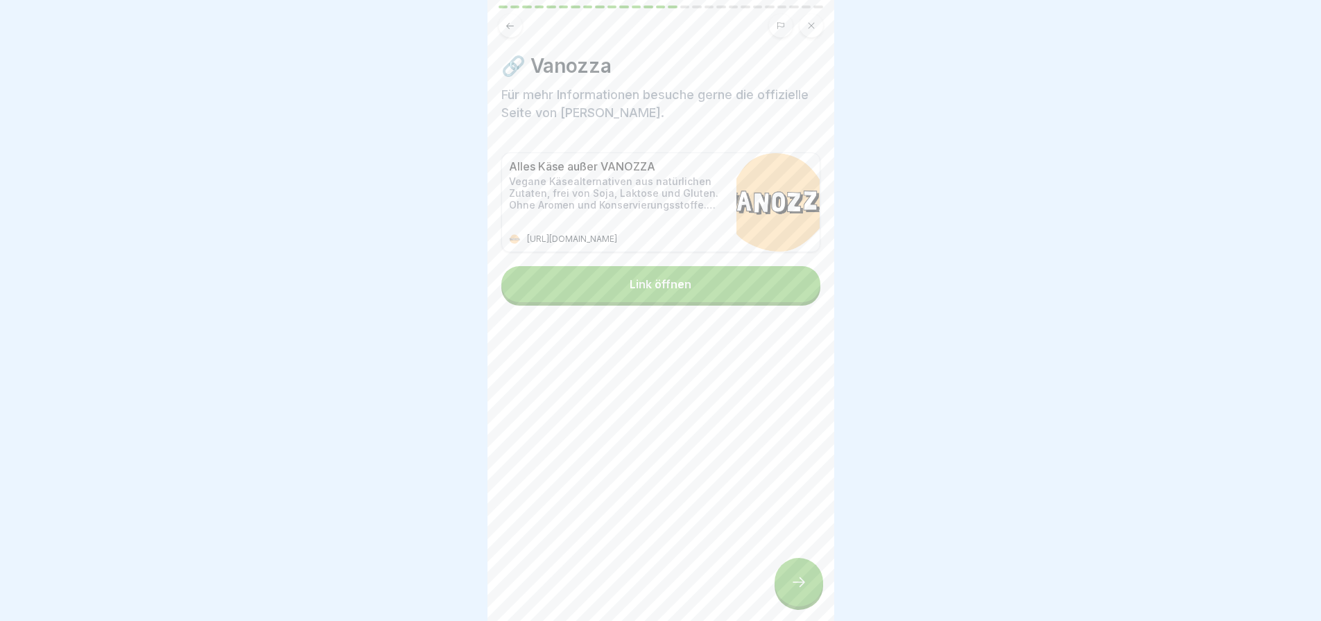
click at [796, 583] on icon at bounding box center [798, 582] width 17 height 17
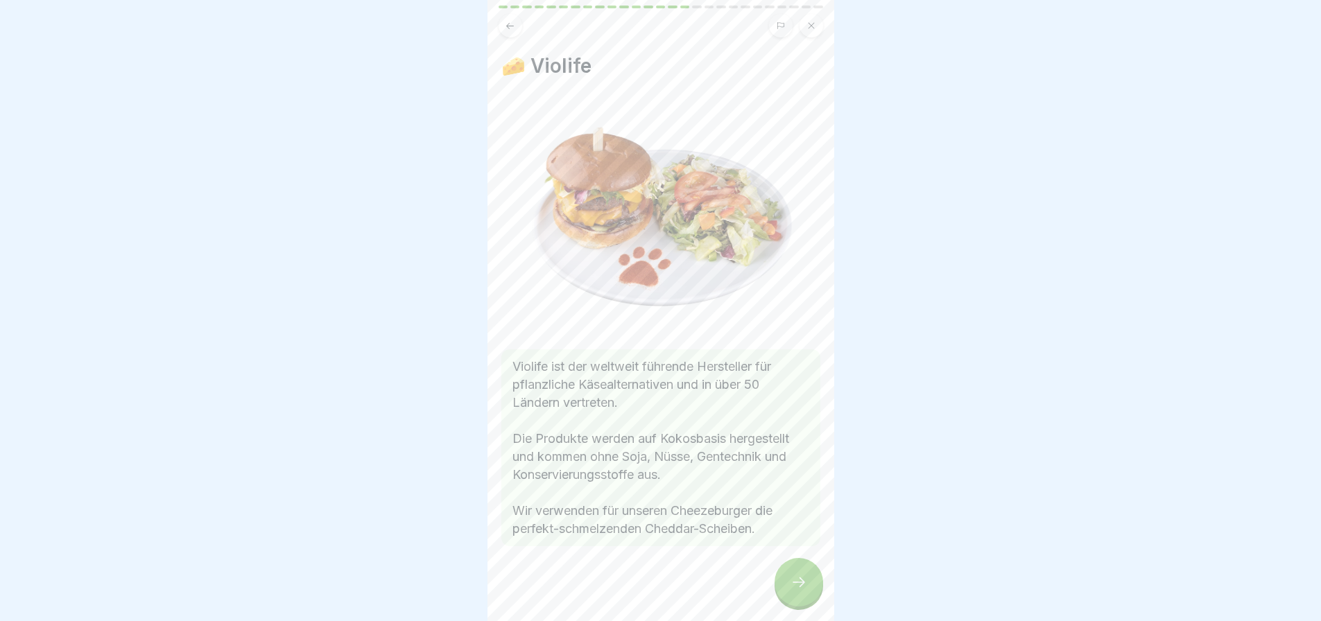
click at [817, 586] on div at bounding box center [798, 582] width 49 height 49
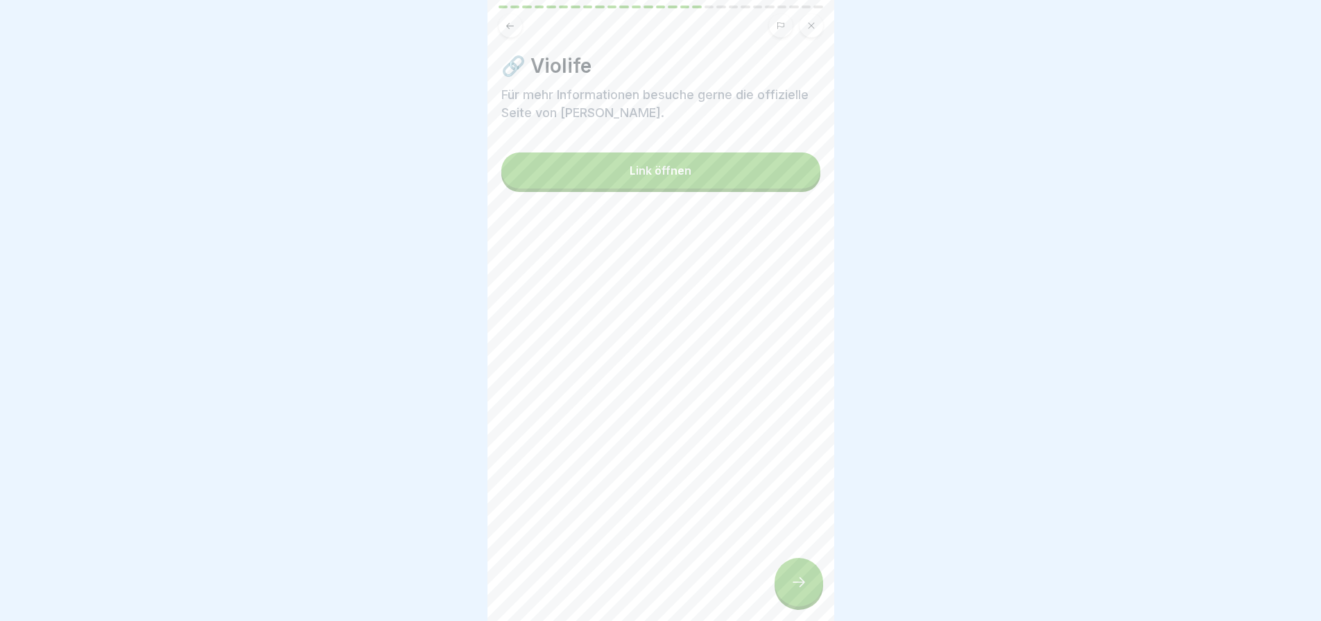
click at [808, 581] on div at bounding box center [798, 582] width 49 height 49
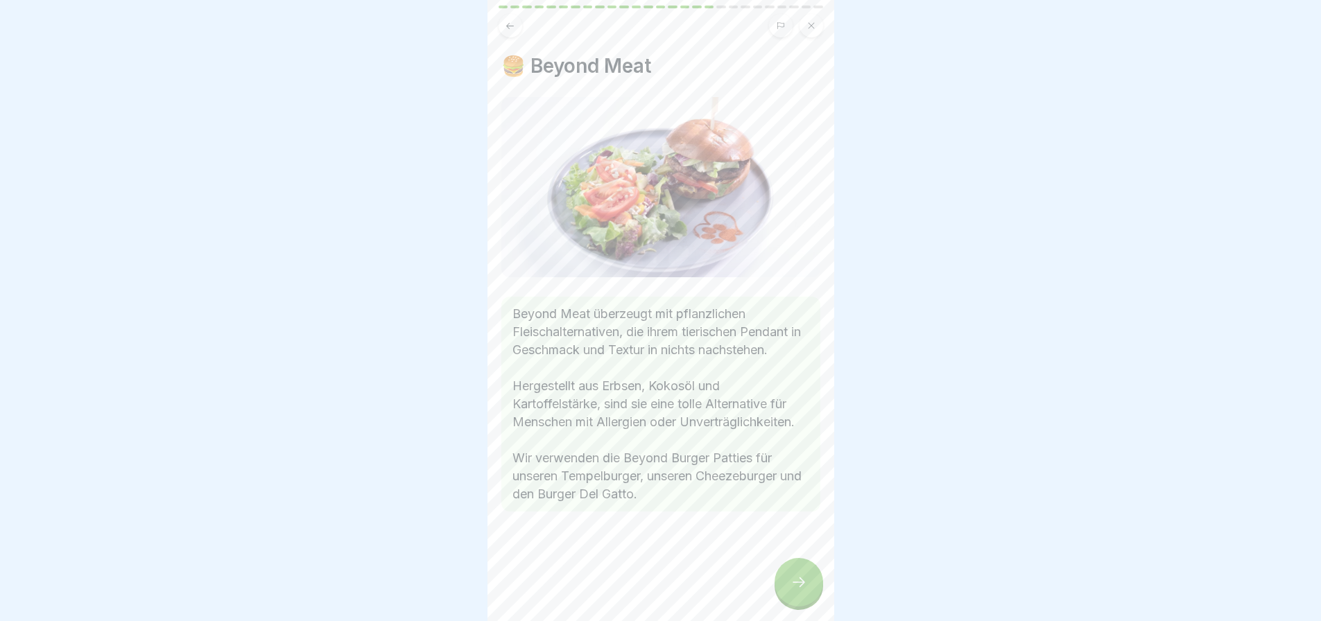
click at [804, 579] on icon at bounding box center [798, 582] width 17 height 17
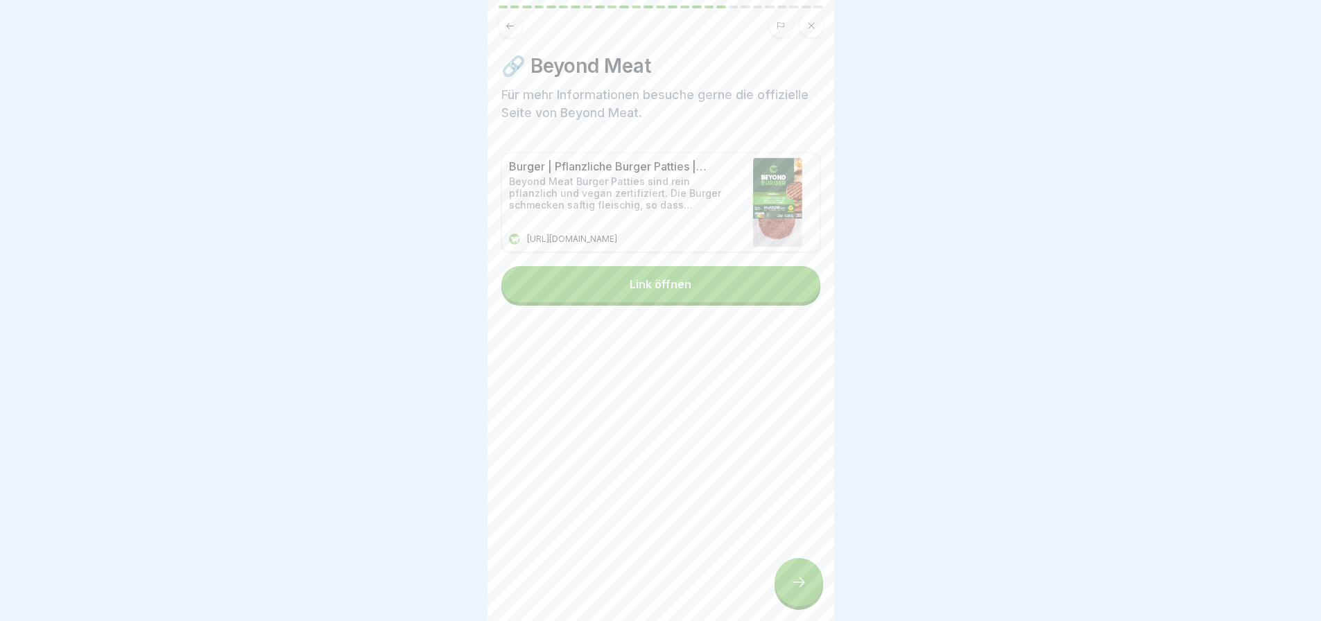
click at [799, 595] on div at bounding box center [798, 582] width 49 height 49
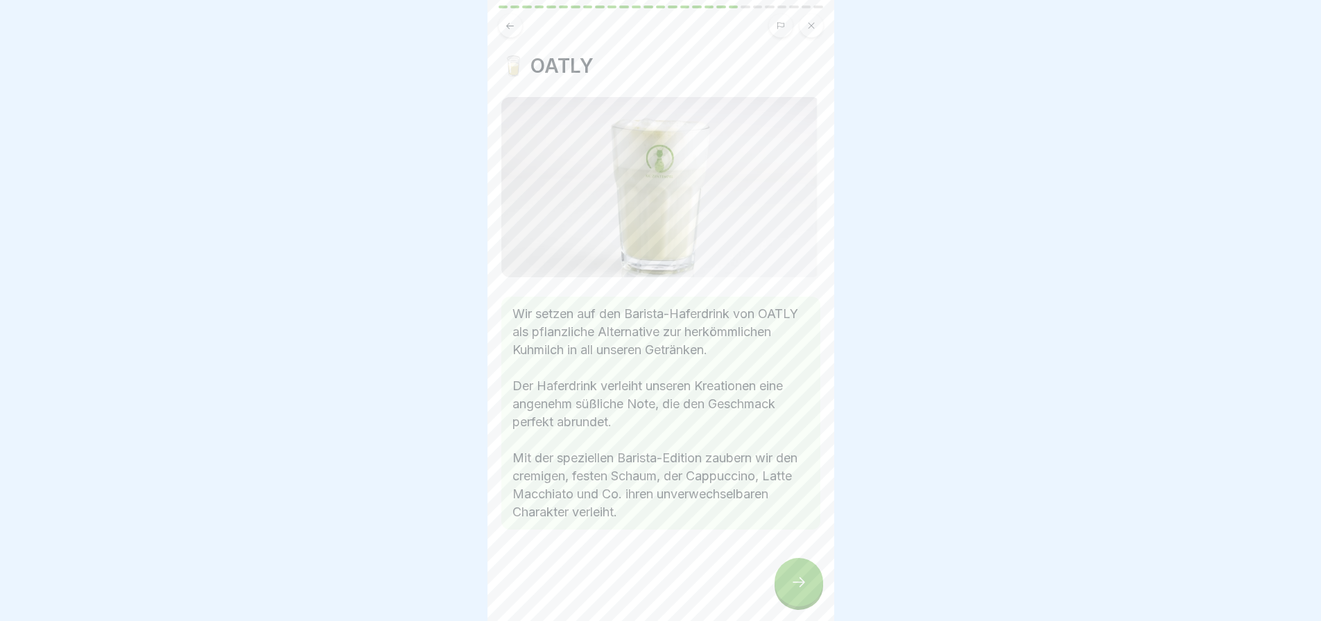
click at [795, 586] on icon at bounding box center [798, 582] width 17 height 17
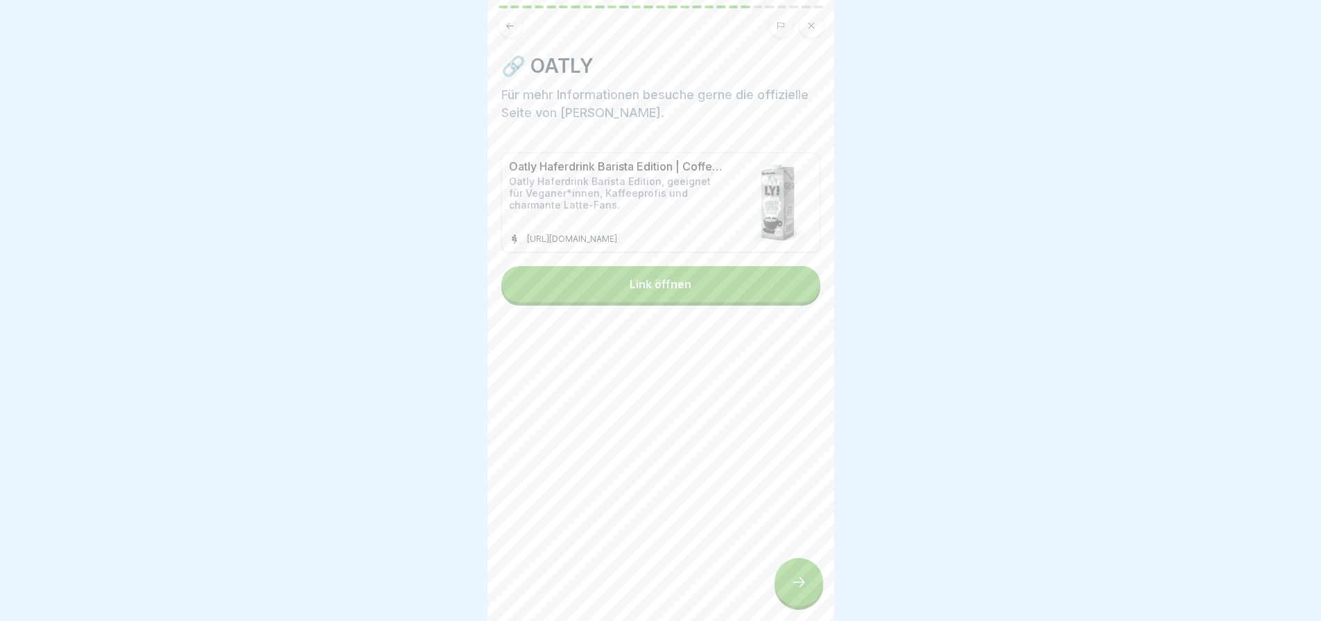
click at [791, 579] on icon at bounding box center [798, 582] width 17 height 17
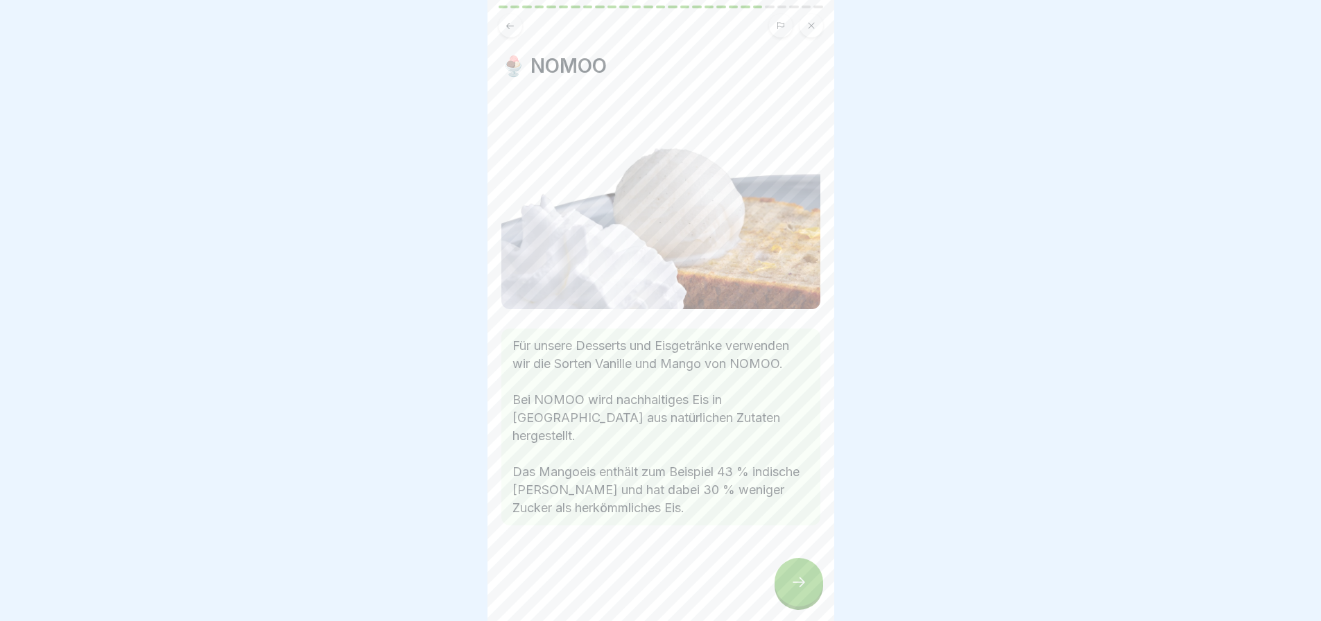
click at [795, 574] on div at bounding box center [798, 582] width 49 height 49
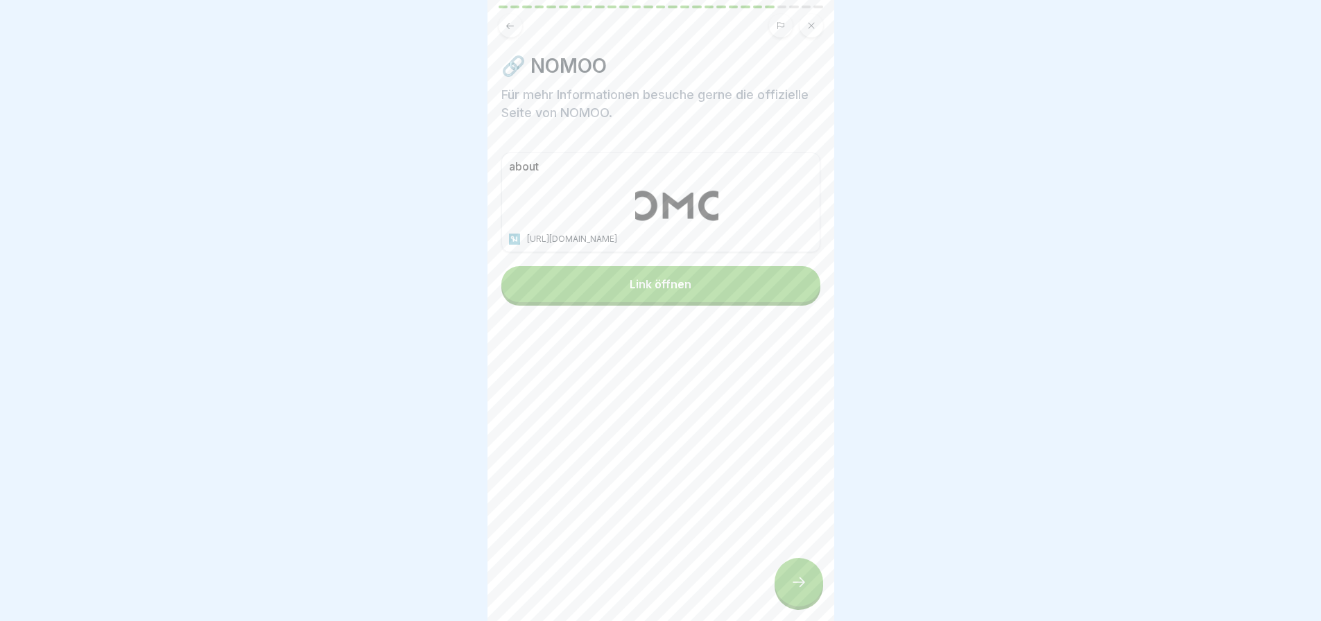
click at [790, 567] on div at bounding box center [798, 582] width 49 height 49
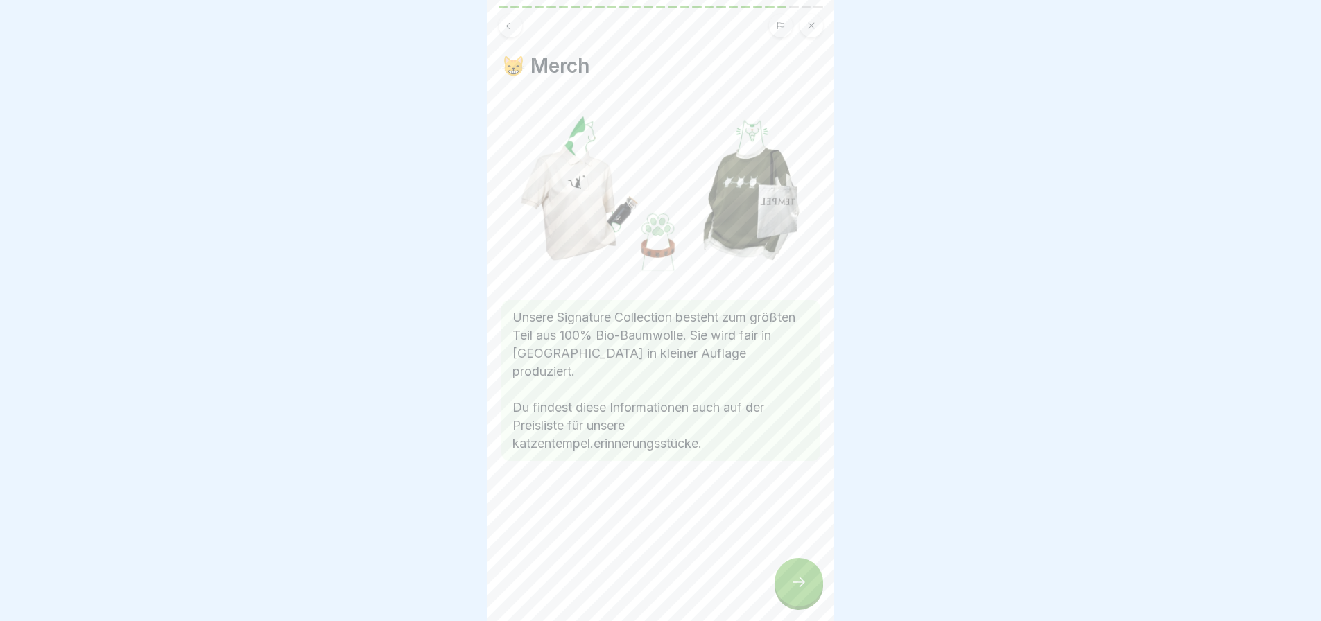
click at [803, 591] on div at bounding box center [798, 582] width 49 height 49
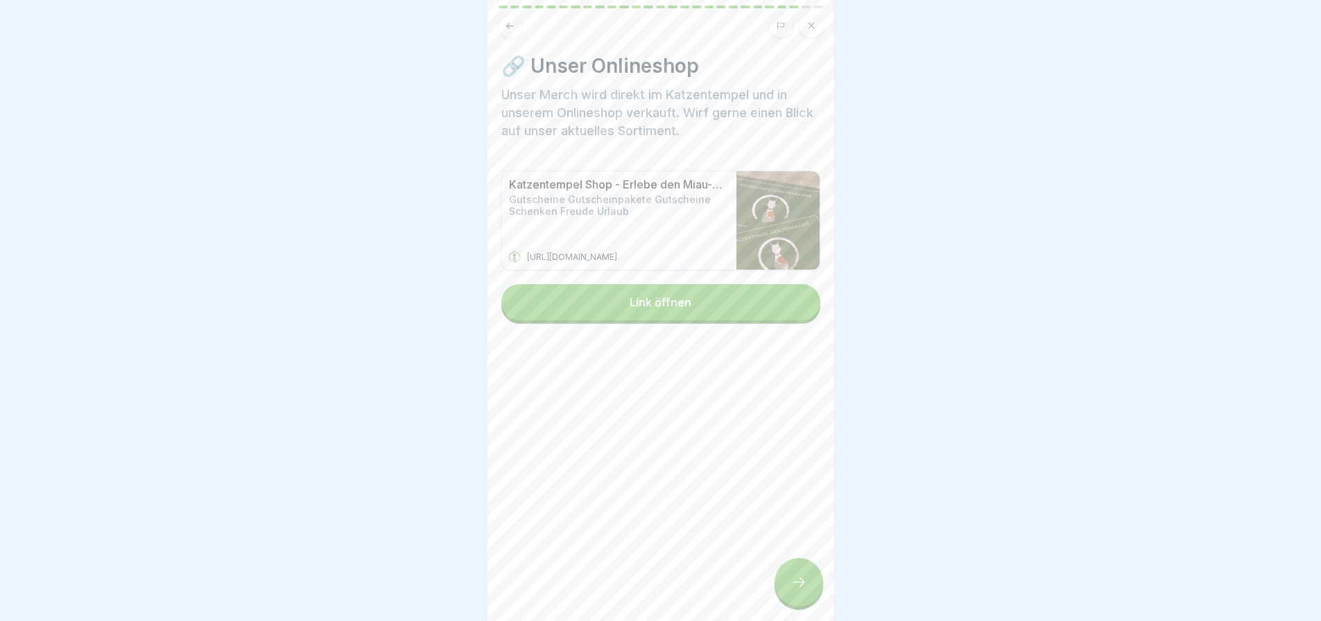
click at [803, 589] on icon at bounding box center [798, 582] width 17 height 17
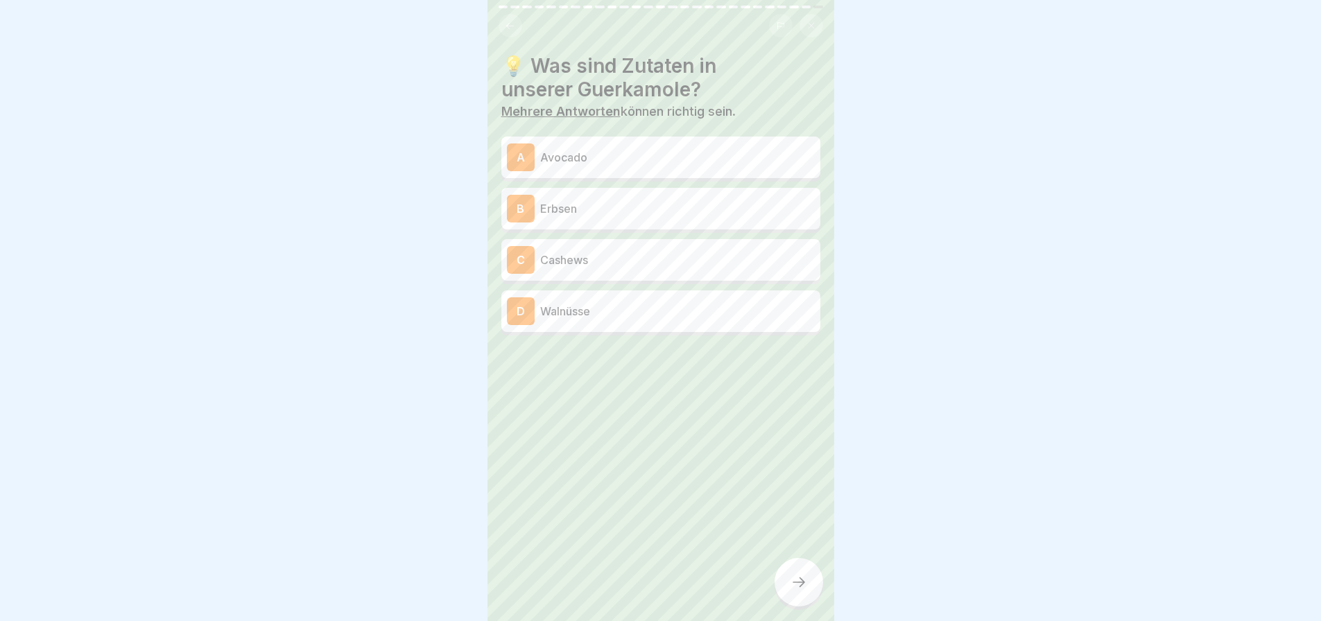
click at [612, 207] on div "B Erbsen" at bounding box center [661, 209] width 308 height 28
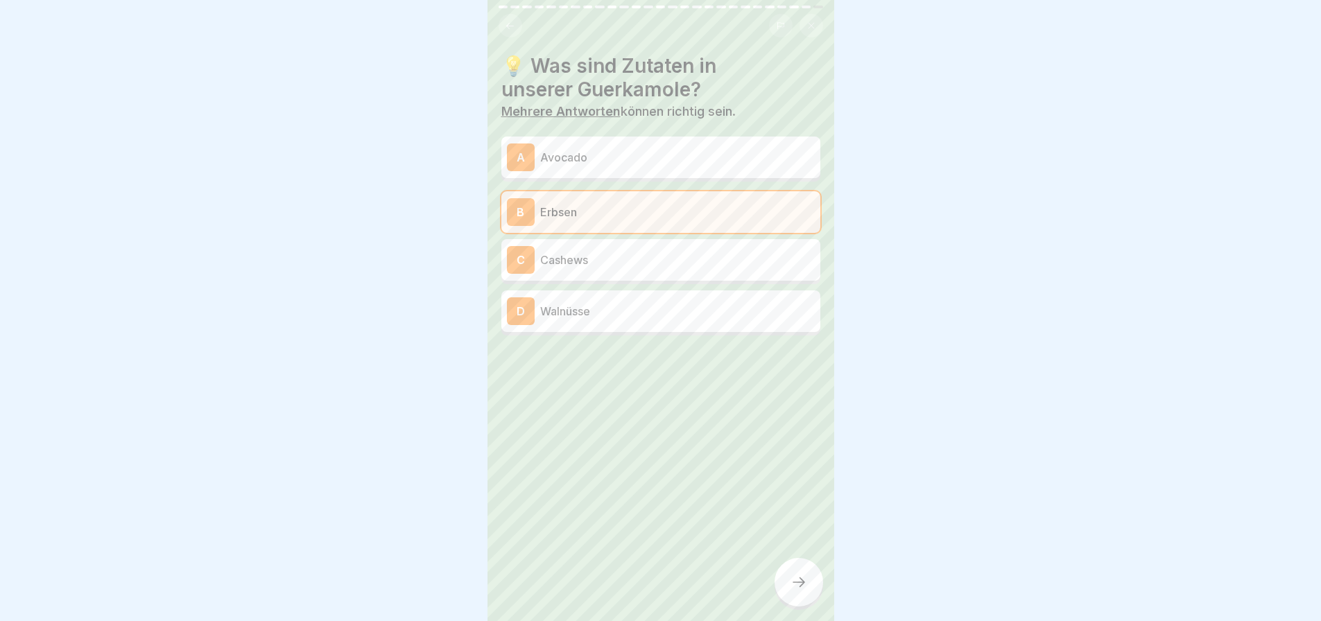
click at [611, 252] on p "Cashews" at bounding box center [677, 260] width 275 height 17
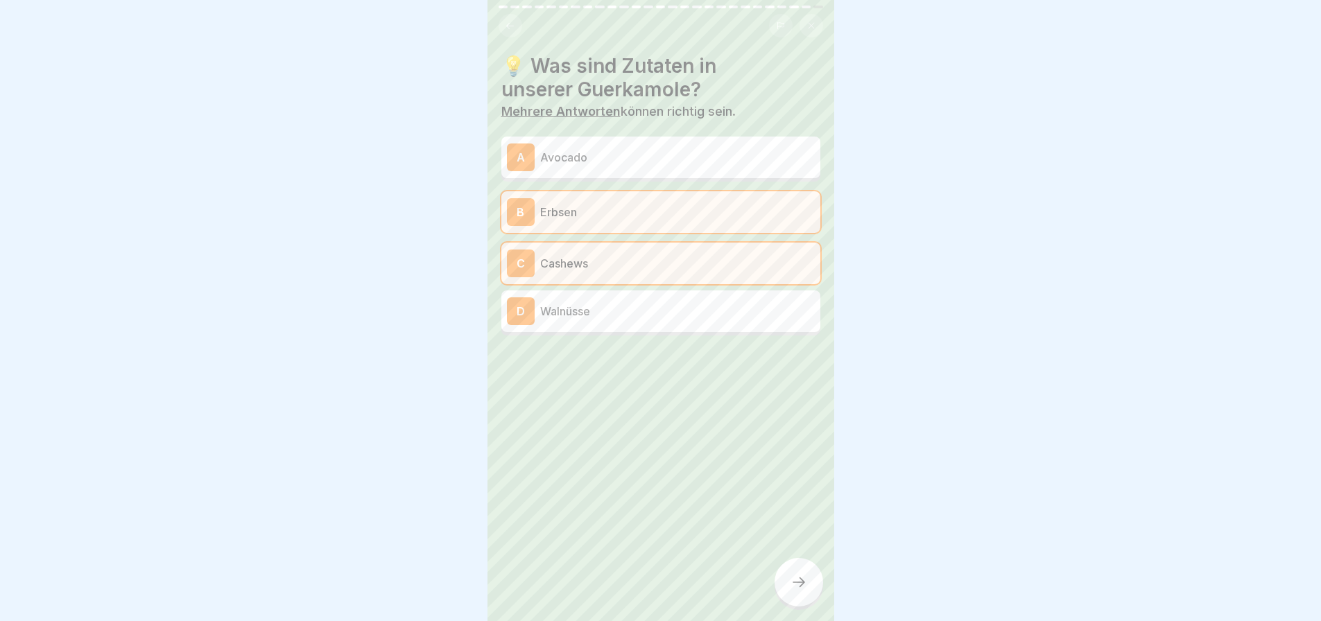
click at [799, 580] on icon at bounding box center [798, 582] width 17 height 17
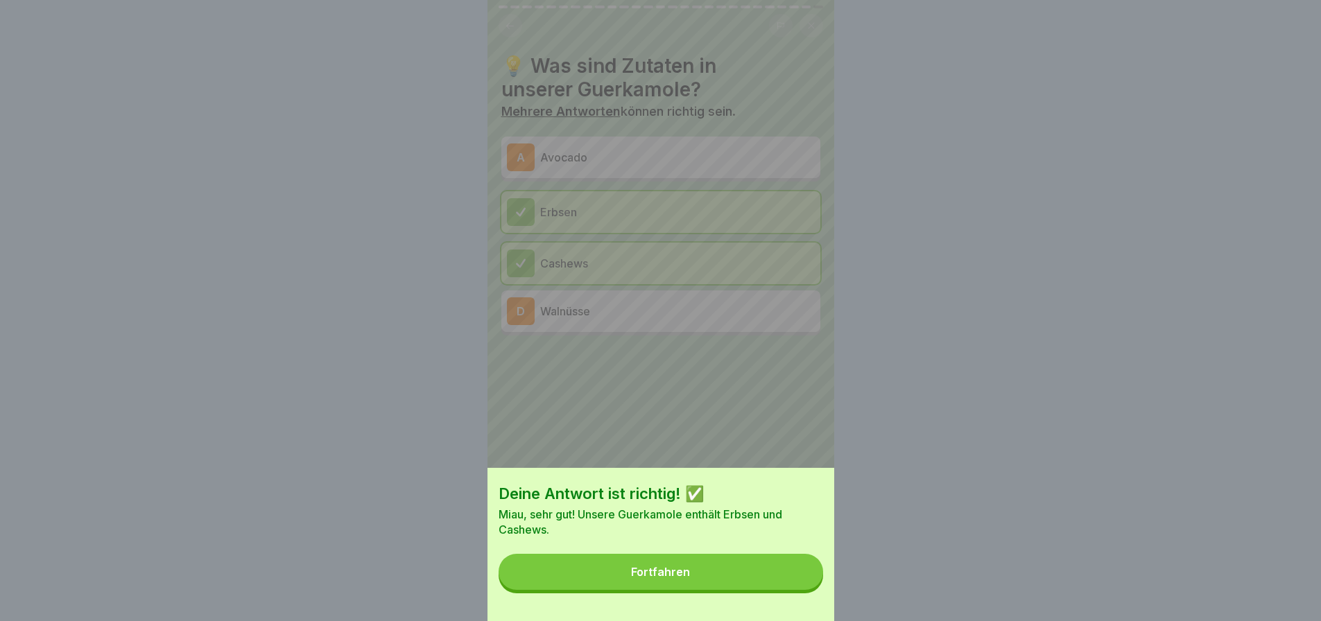
click at [712, 571] on button "Fortfahren" at bounding box center [660, 572] width 324 height 36
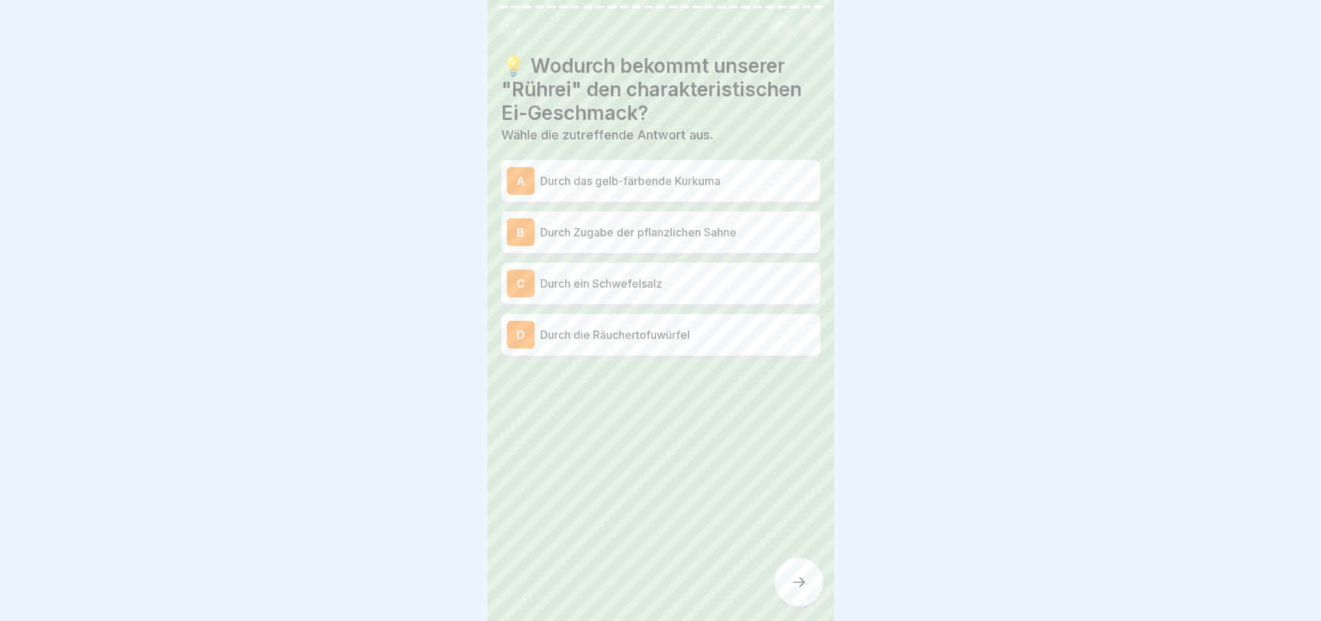
click at [667, 173] on p "Durch das gelb-färbende Kurkuma" at bounding box center [677, 181] width 275 height 17
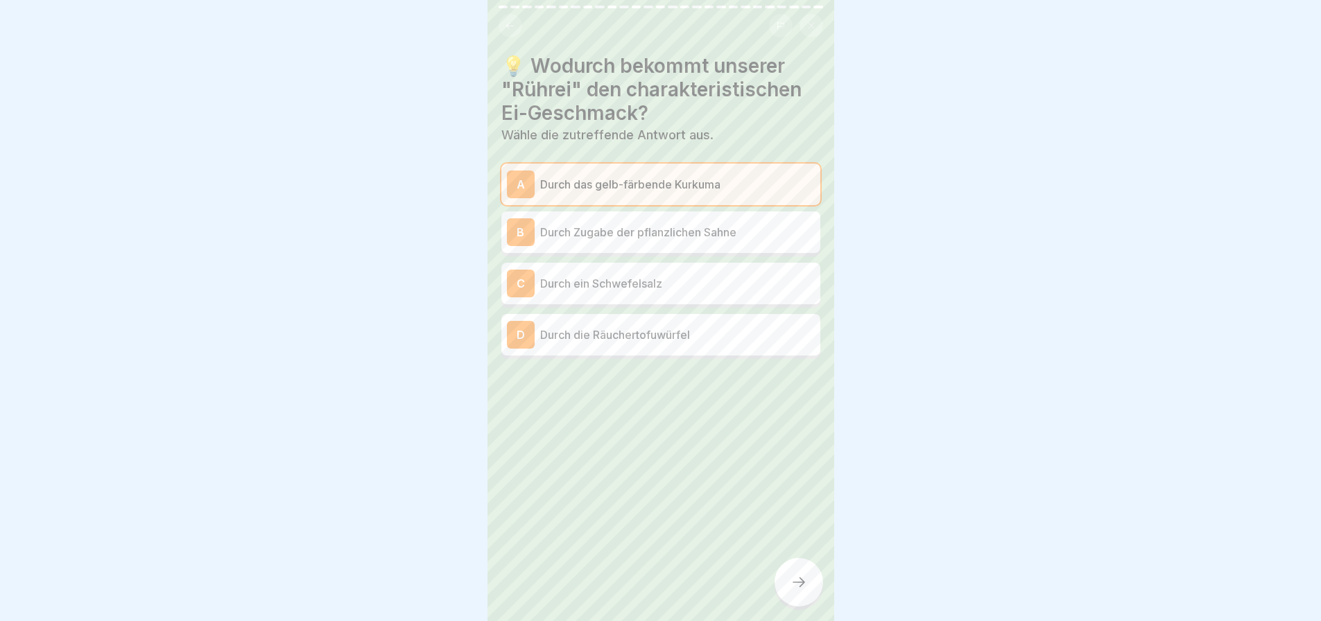
click at [662, 327] on p "Durch die Räuchertofuwürfel" at bounding box center [677, 335] width 275 height 17
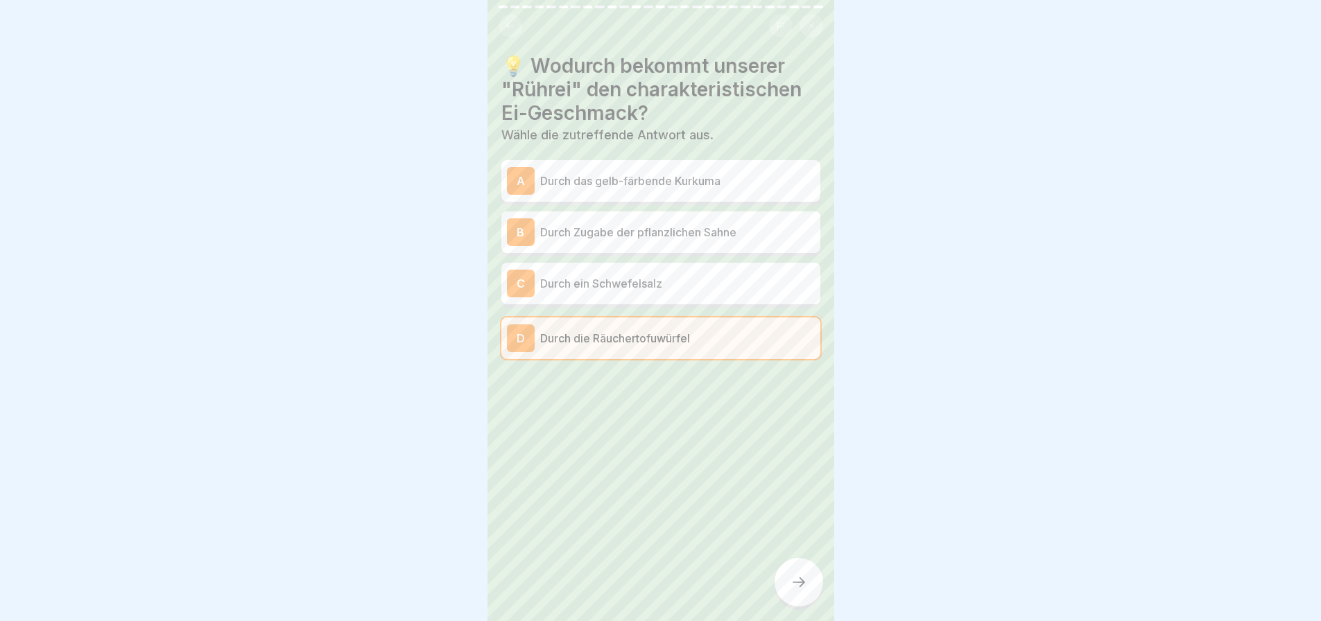
click at [801, 577] on icon at bounding box center [798, 582] width 17 height 17
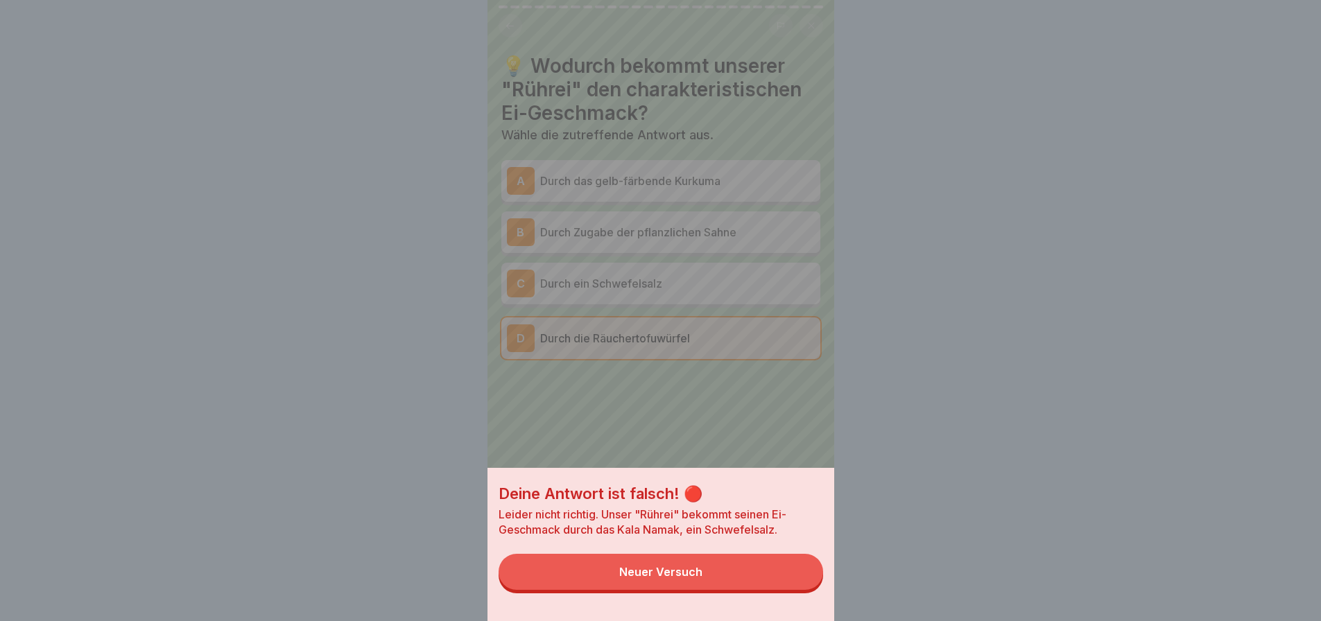
click at [735, 575] on button "Neuer Versuch" at bounding box center [660, 572] width 324 height 36
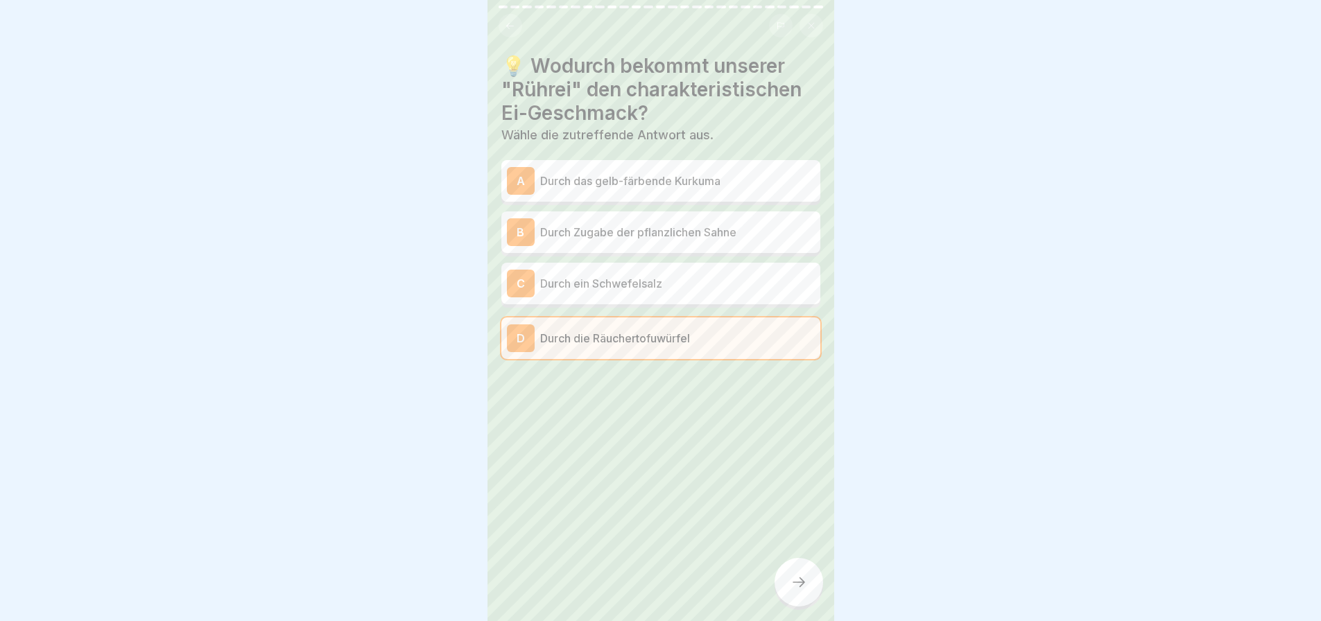
click at [659, 173] on p "Durch das gelb-färbende Kurkuma" at bounding box center [677, 181] width 275 height 17
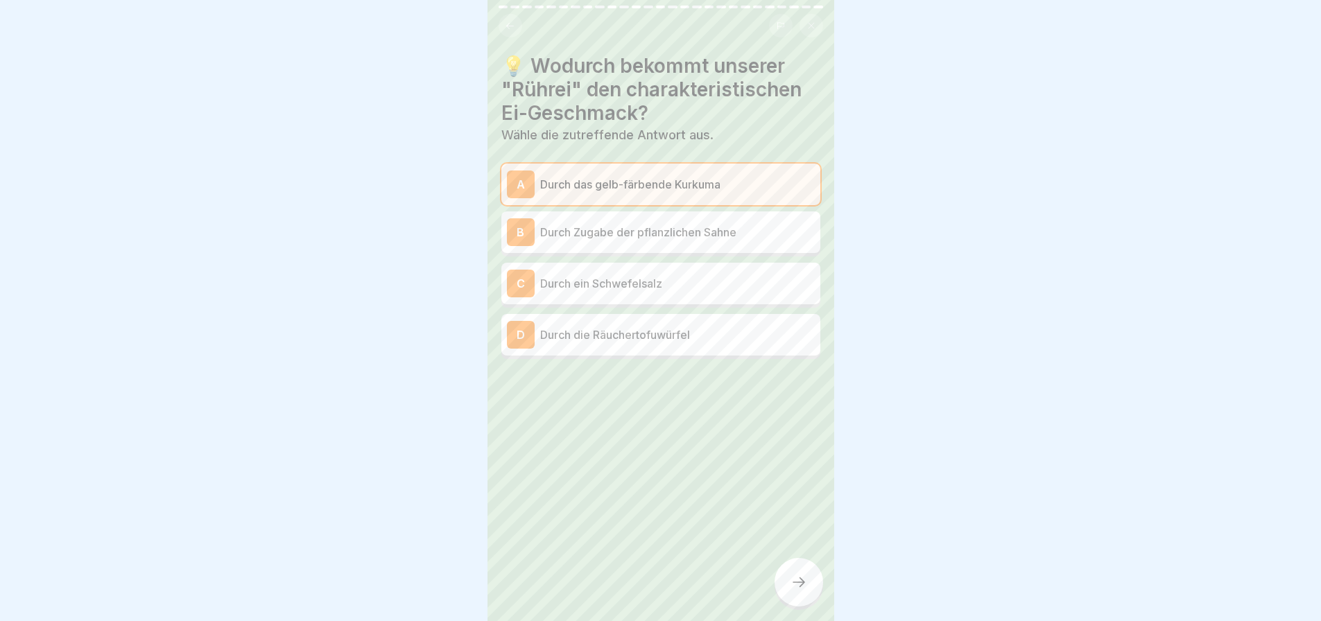
click at [798, 598] on div at bounding box center [798, 582] width 49 height 49
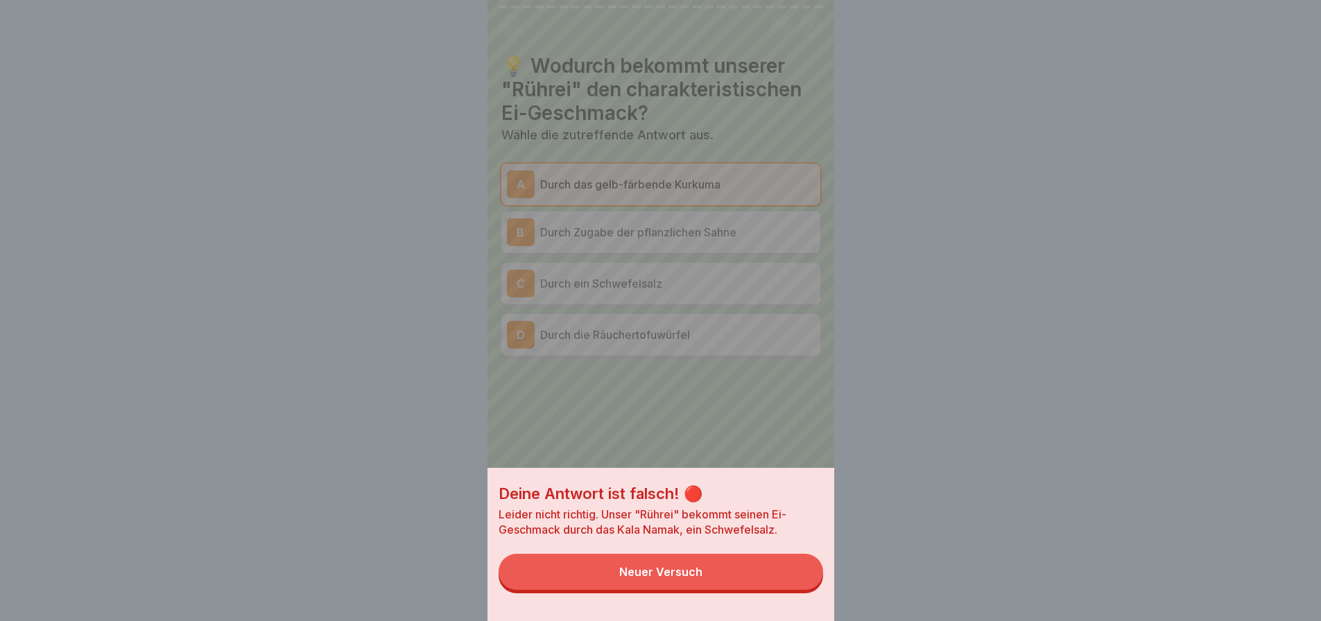
click at [713, 590] on button "Neuer Versuch" at bounding box center [660, 572] width 324 height 36
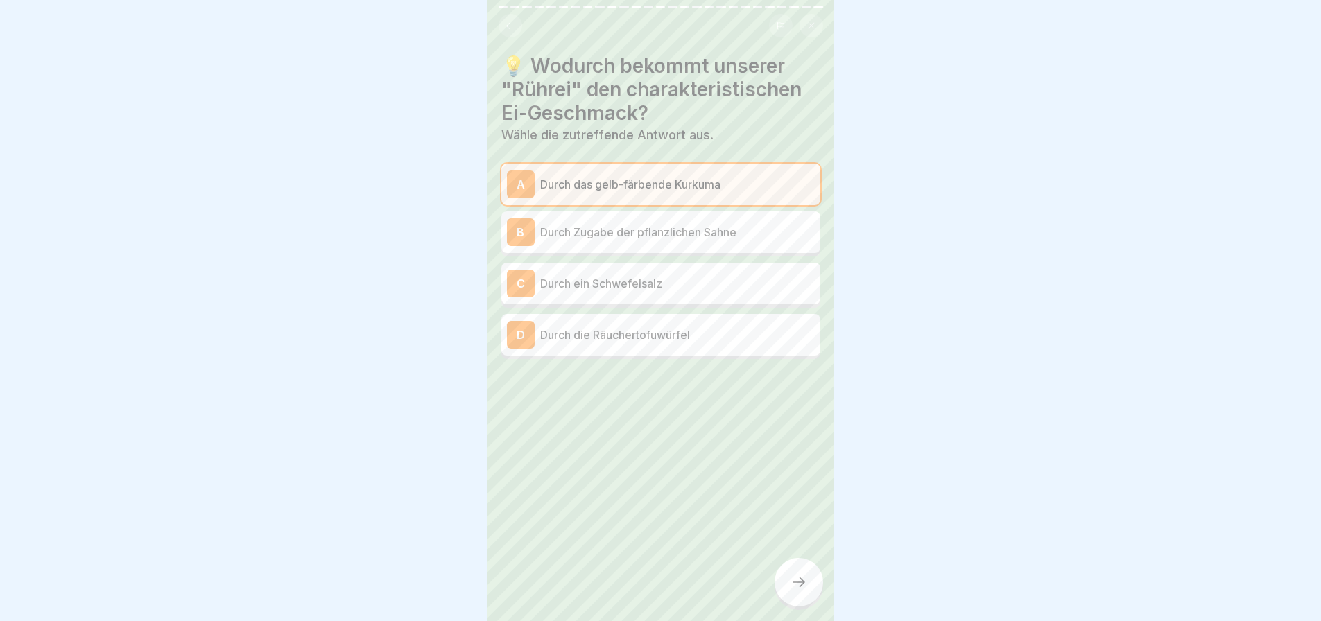
click at [649, 275] on p "Durch ein Schwefelsalz" at bounding box center [677, 283] width 275 height 17
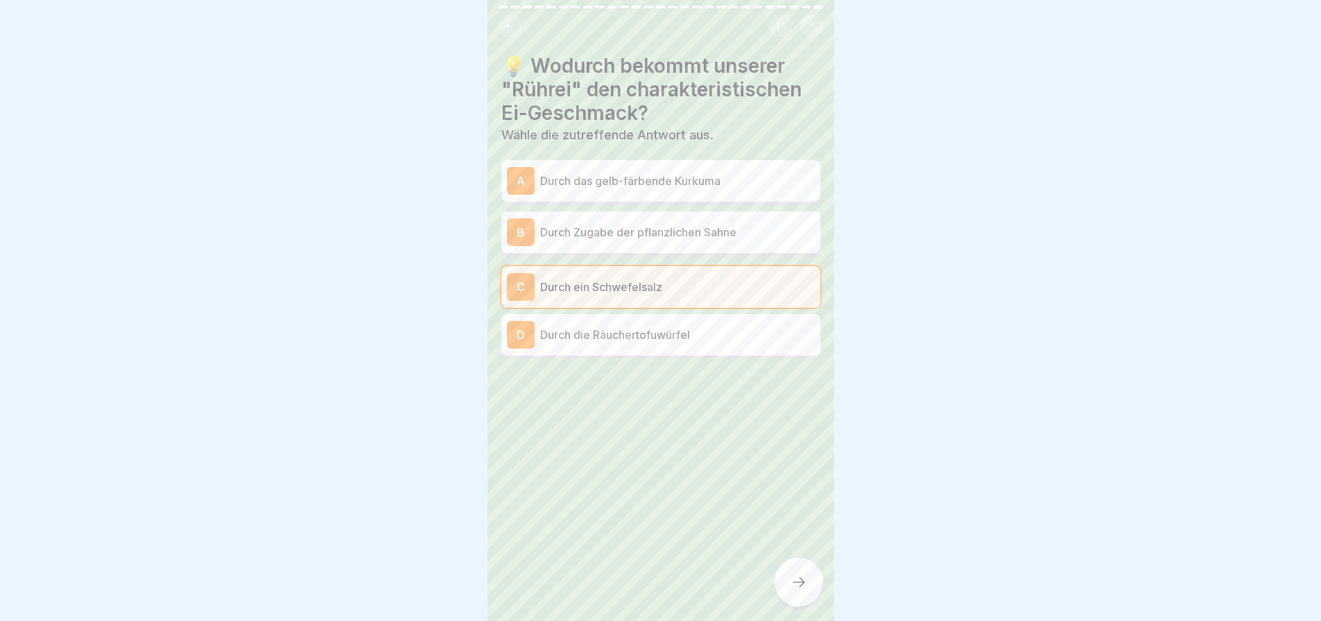
click at [801, 589] on icon at bounding box center [798, 582] width 17 height 17
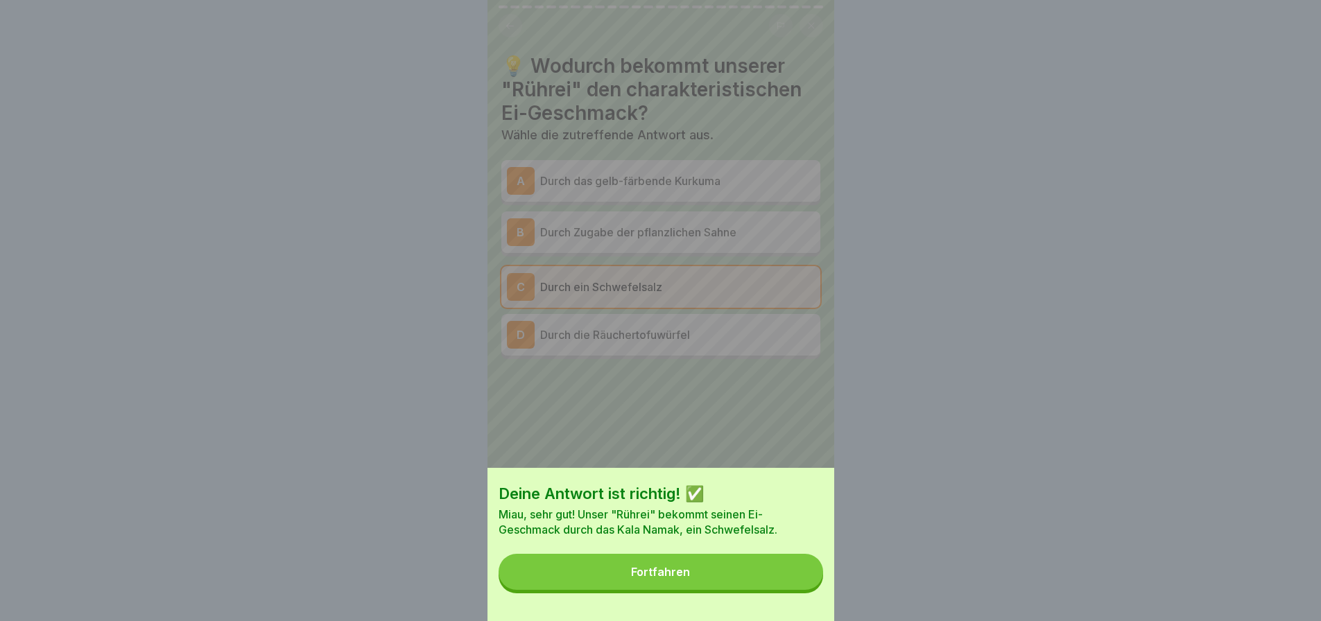
click at [713, 571] on button "Fortfahren" at bounding box center [660, 572] width 324 height 36
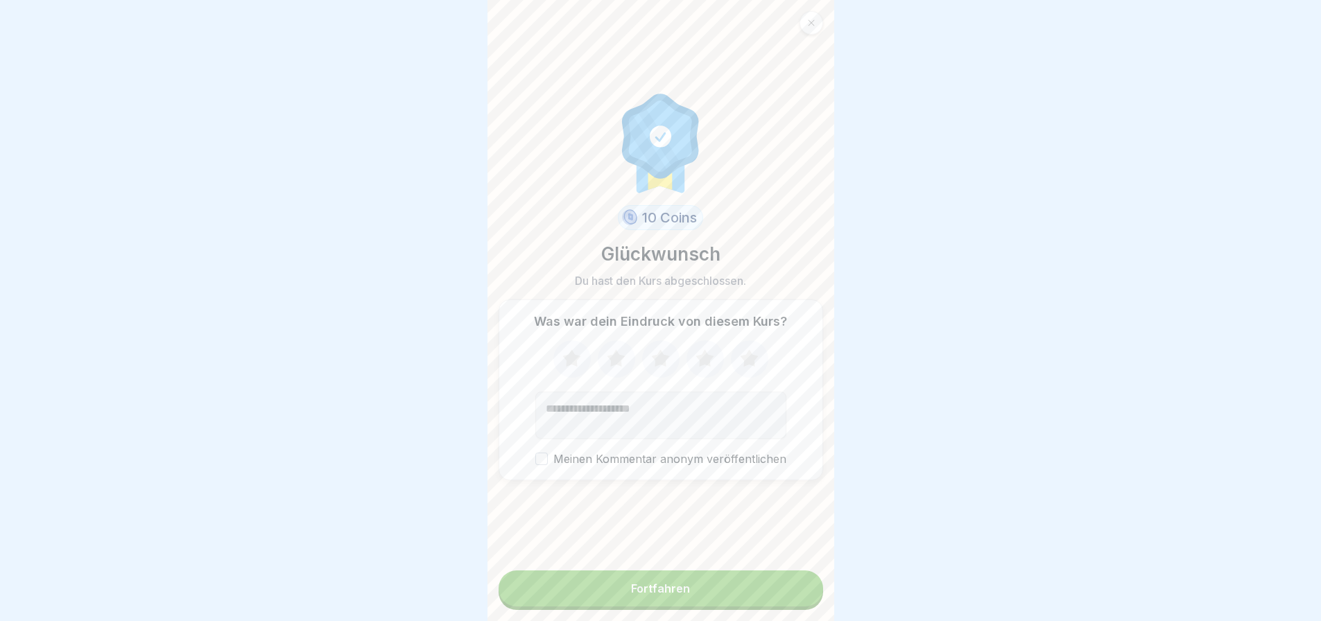
click at [667, 575] on button "Fortfahren" at bounding box center [660, 589] width 324 height 36
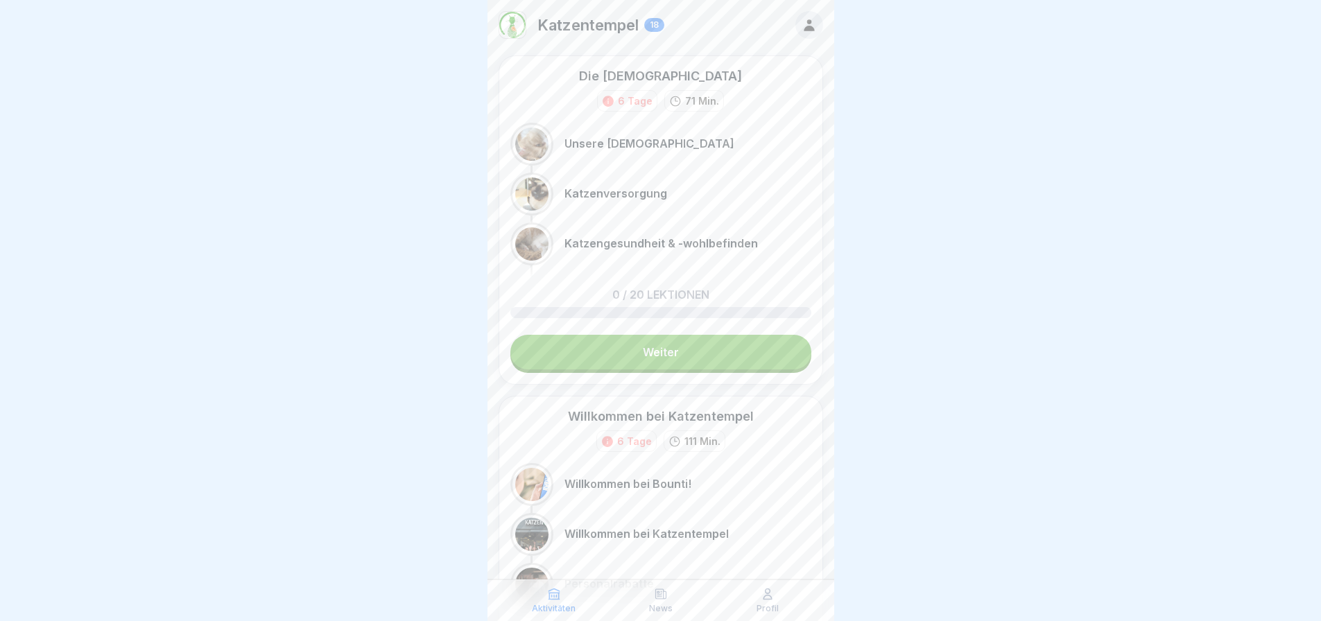
click at [667, 584] on div "Aktivitäten News Profil" at bounding box center [660, 601] width 347 height 42
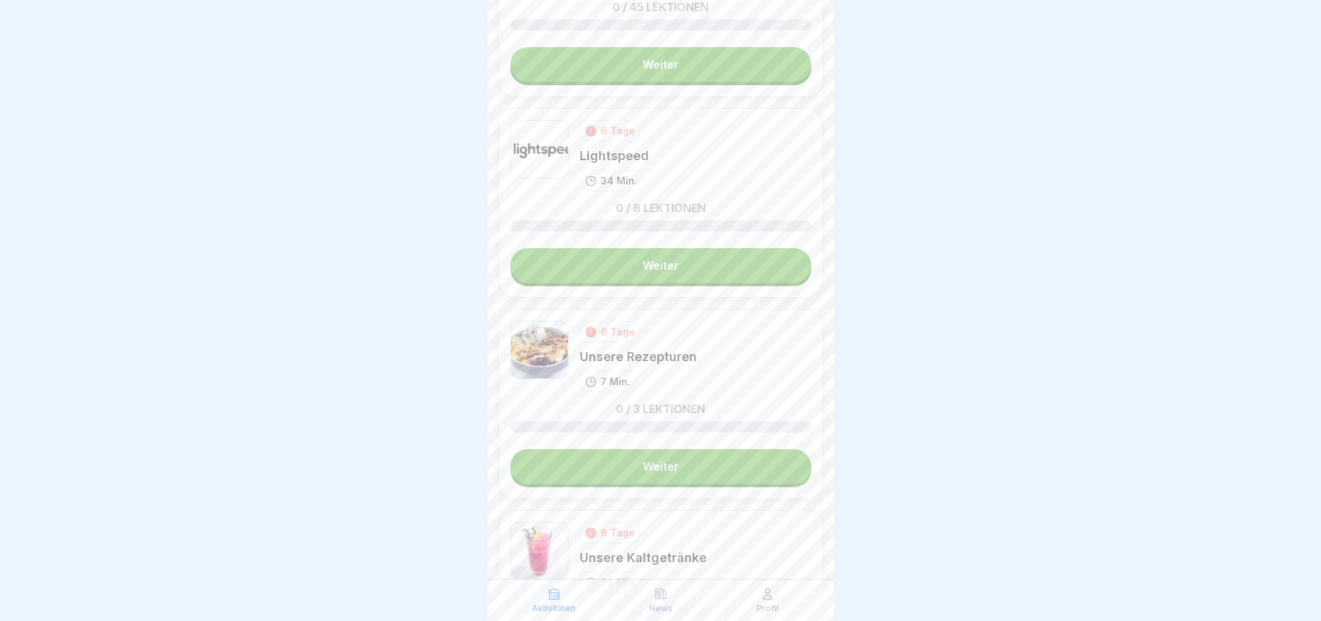
scroll to position [485, 0]
